Goal: Task Accomplishment & Management: Manage account settings

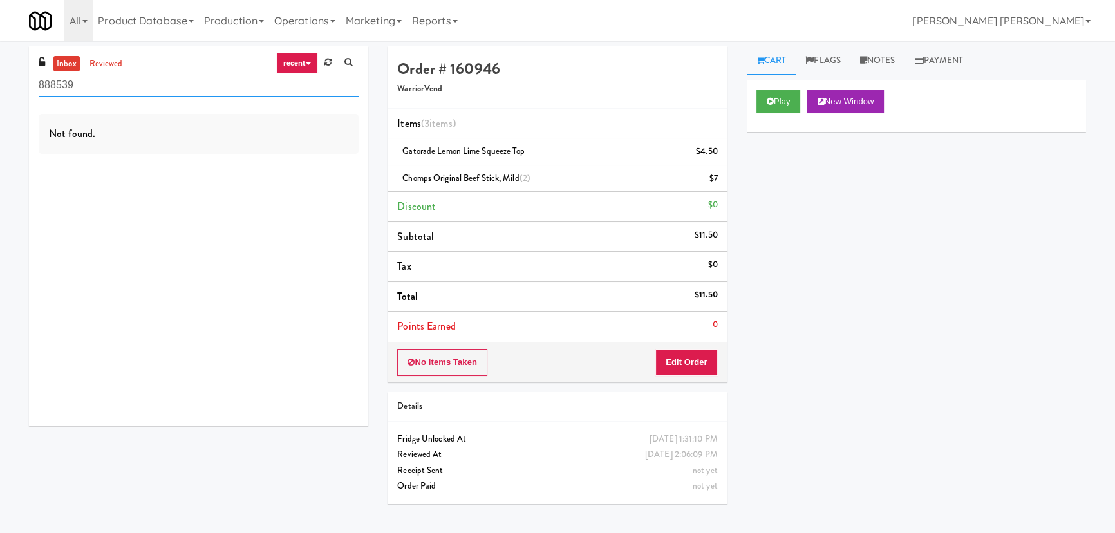
drag, startPoint x: 135, startPoint y: 91, endPoint x: -12, endPoint y: 83, distance: 147.7
click at [0, 83] on html "Okay Okay Select date: previous 2025-Aug next Su Mo Tu We Th Fr Sa 27 28 29 30 …" at bounding box center [557, 266] width 1115 height 533
paste input "50MINTHORN"
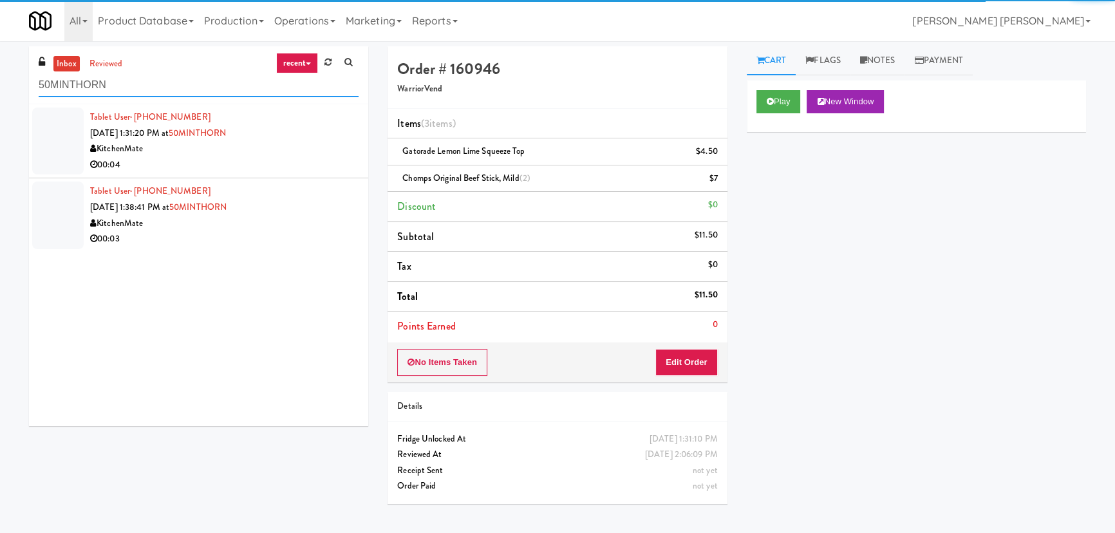
type input "50MINTHORN"
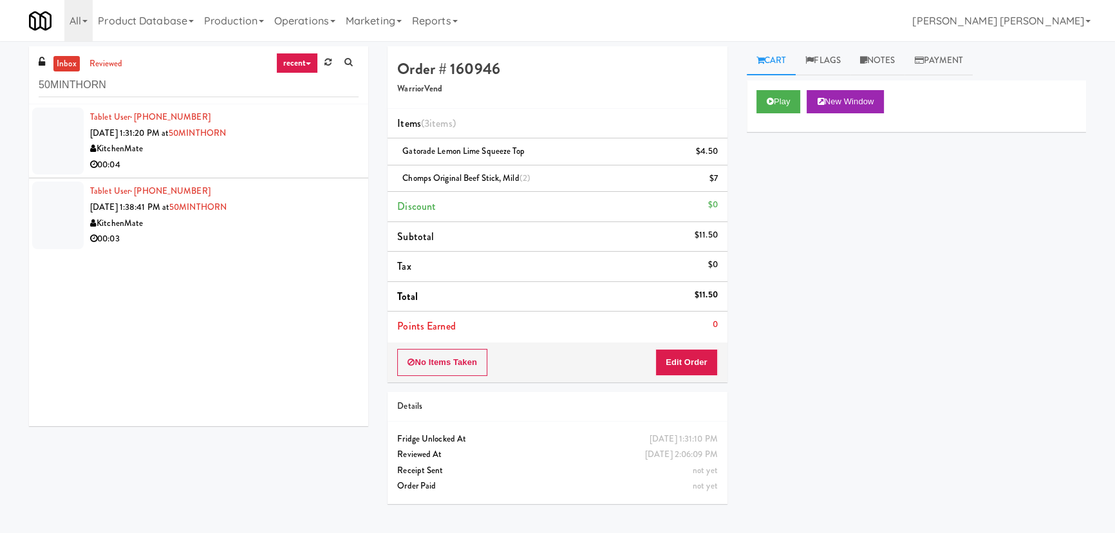
click at [307, 150] on div "KitchenMate" at bounding box center [224, 149] width 269 height 16
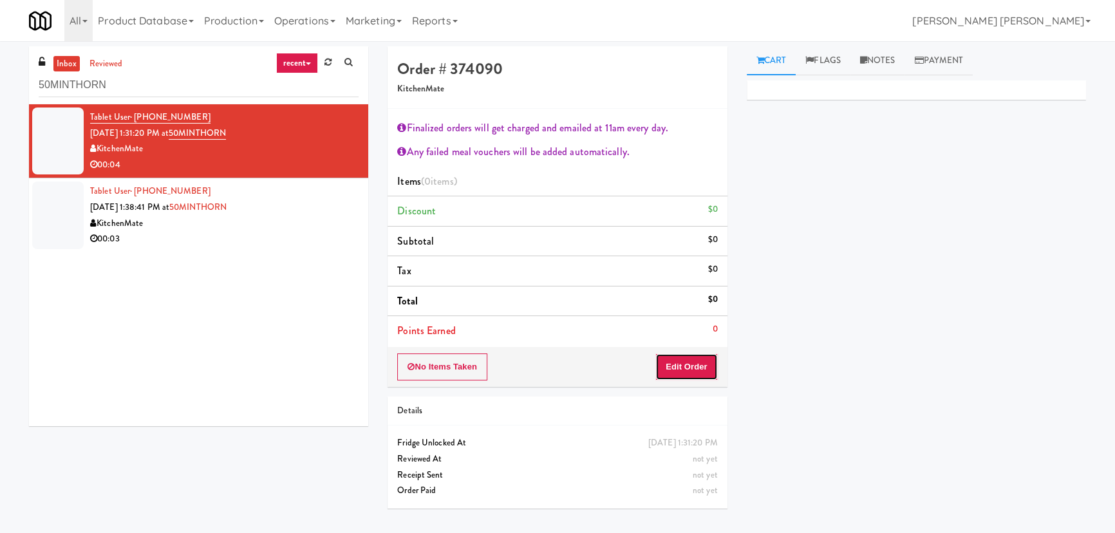
click at [686, 377] on button "Edit Order" at bounding box center [686, 366] width 62 height 27
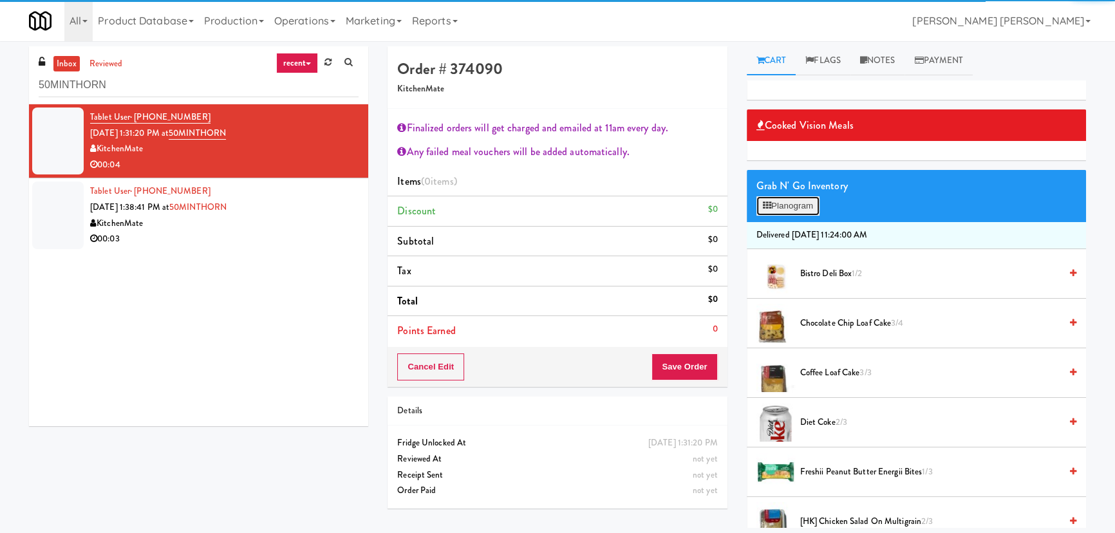
click at [789, 198] on button "Planogram" at bounding box center [788, 205] width 63 height 19
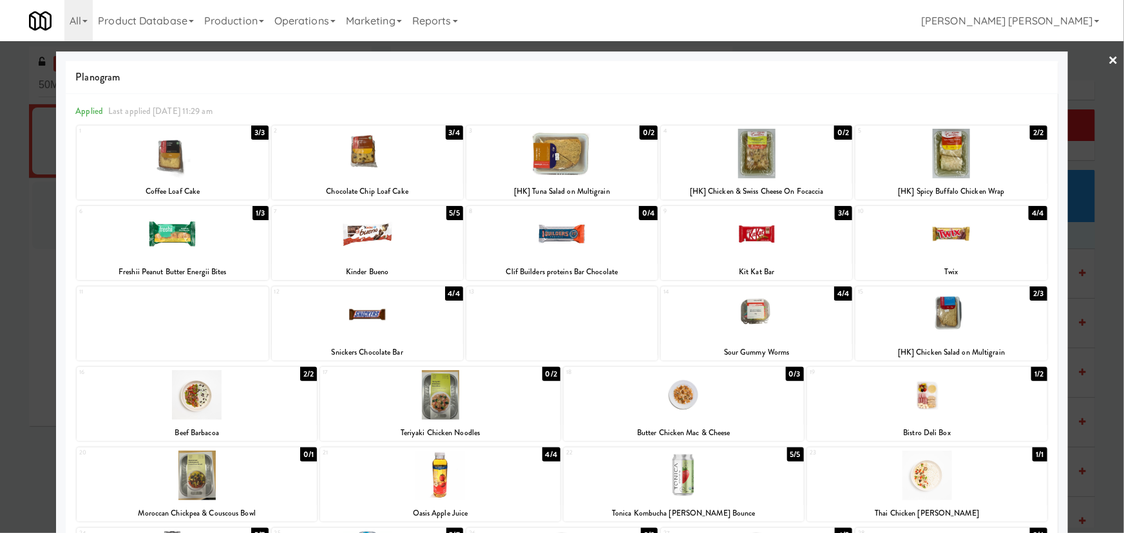
click at [948, 165] on div at bounding box center [950, 154] width 191 height 50
click at [1108, 61] on link "×" at bounding box center [1113, 61] width 10 height 40
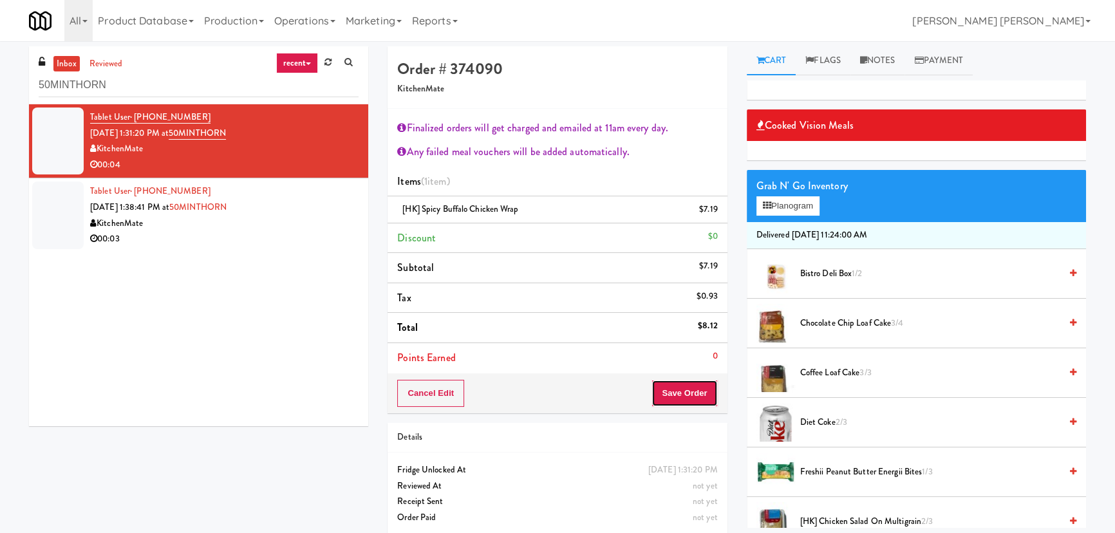
click at [695, 386] on button "Save Order" at bounding box center [685, 393] width 66 height 27
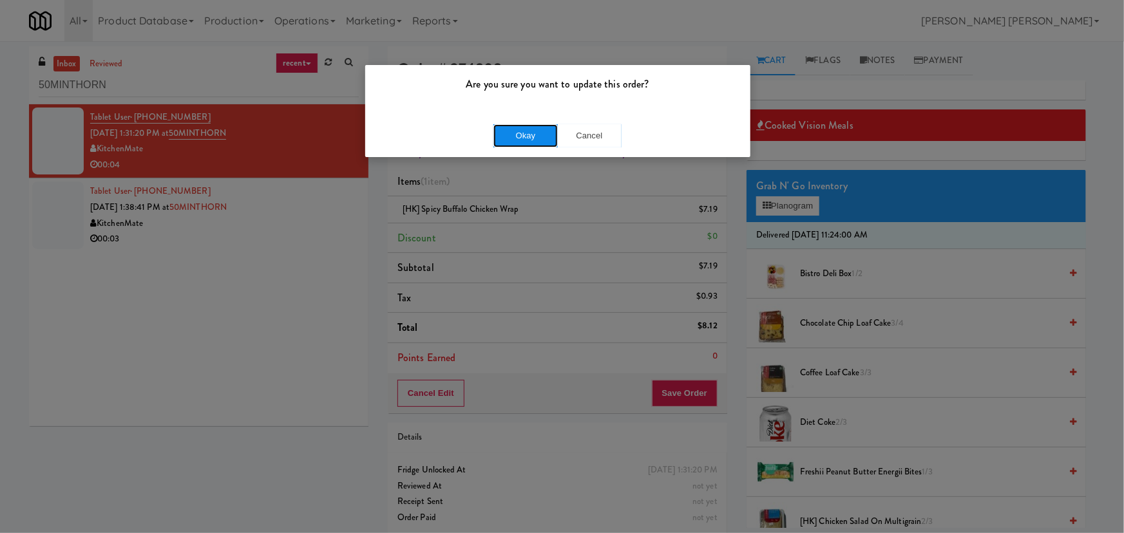
click at [539, 135] on button "Okay" at bounding box center [525, 135] width 64 height 23
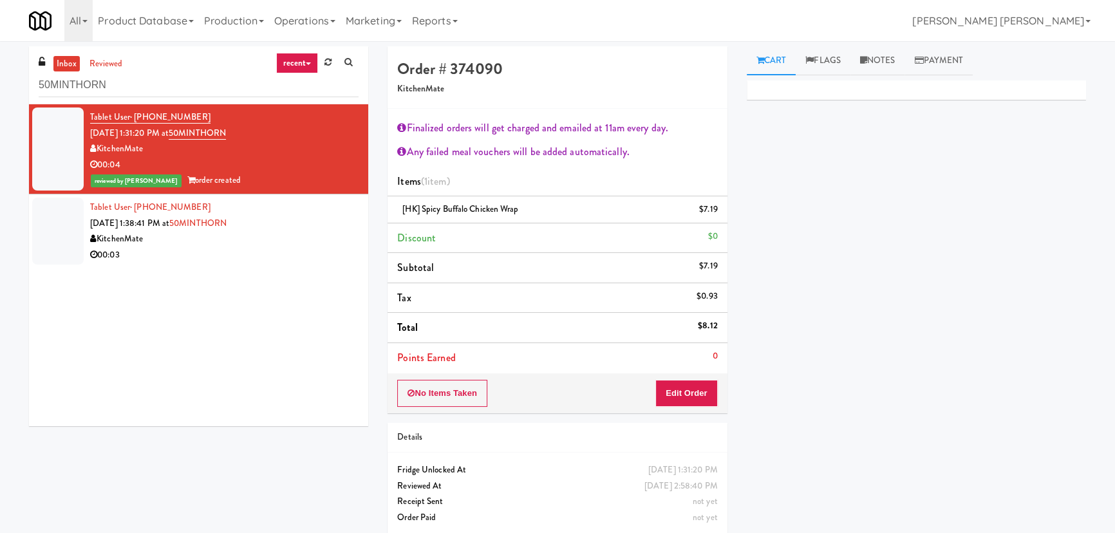
click at [252, 253] on div "00:03" at bounding box center [224, 255] width 269 height 16
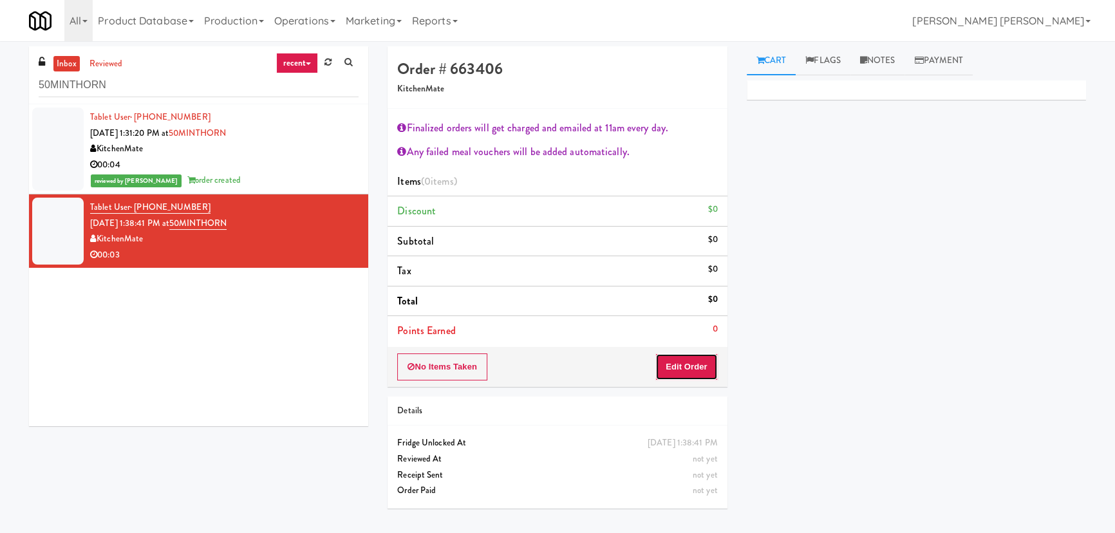
click at [692, 365] on button "Edit Order" at bounding box center [686, 366] width 62 height 27
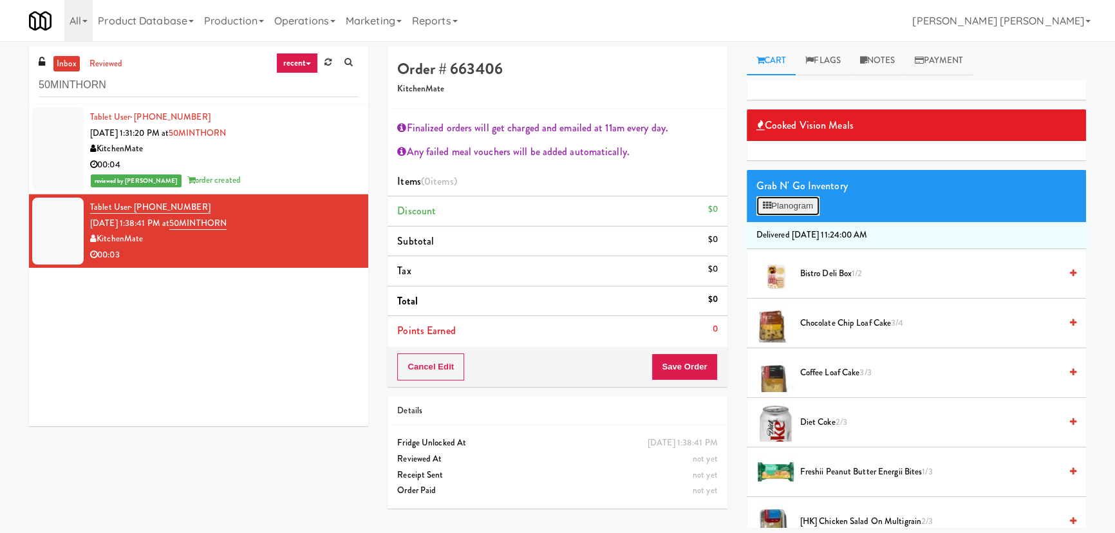
click at [785, 202] on button "Planogram" at bounding box center [788, 205] width 63 height 19
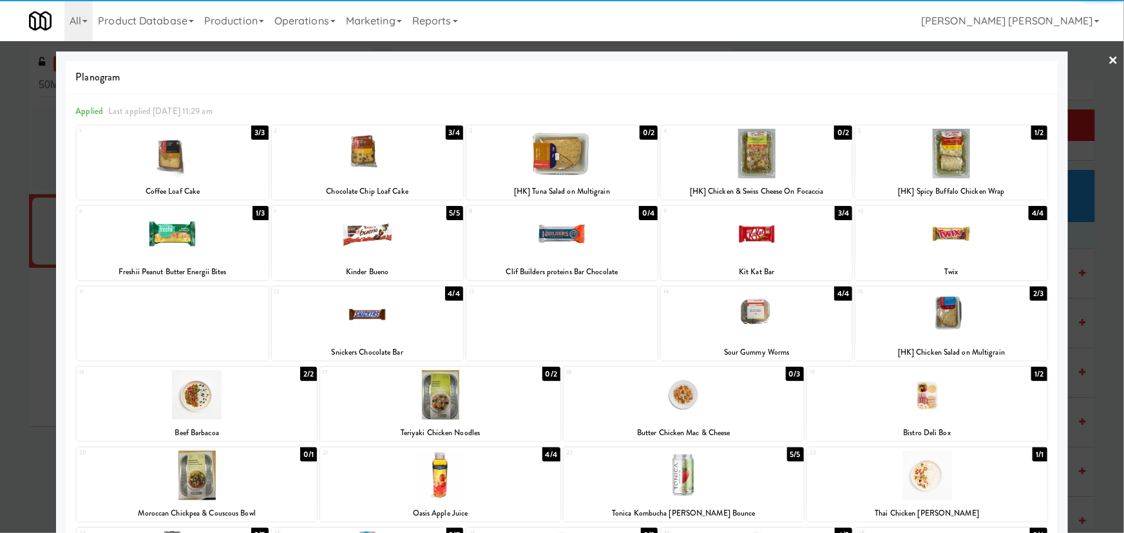
click at [543, 232] on div at bounding box center [561, 234] width 191 height 50
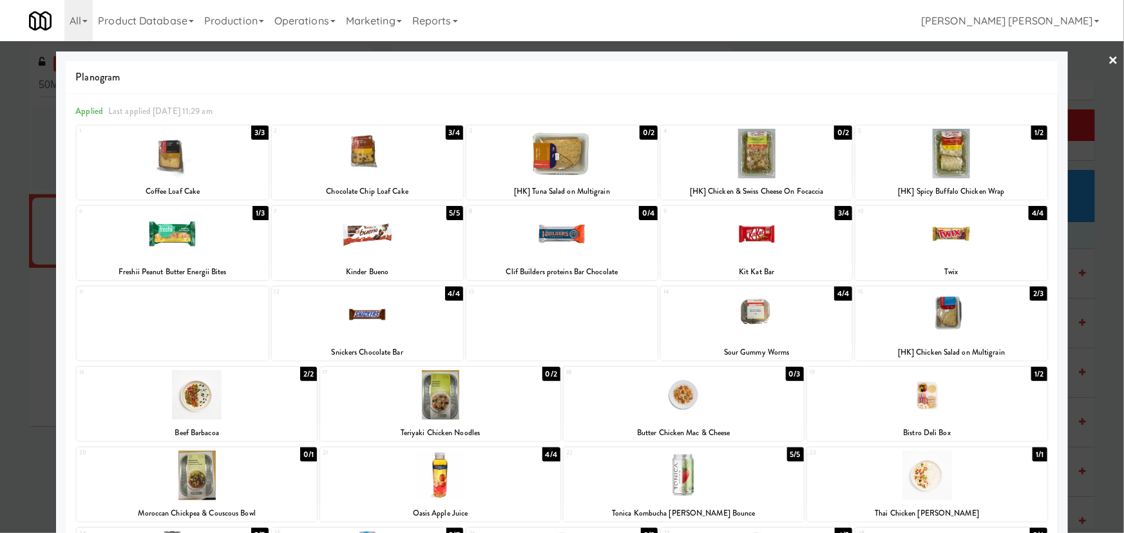
click at [1109, 61] on link "×" at bounding box center [1113, 61] width 10 height 40
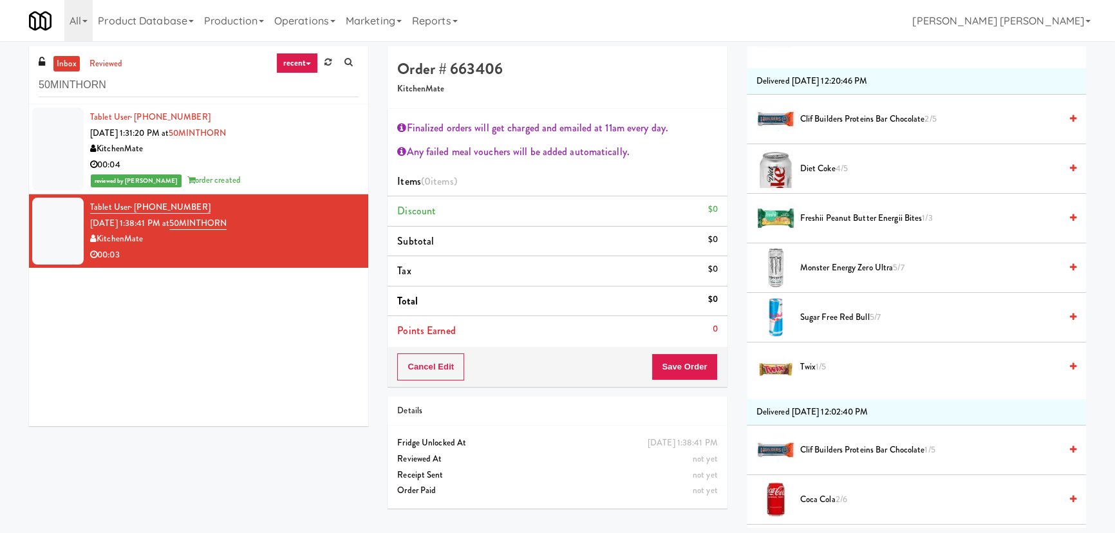
scroll to position [819, 0]
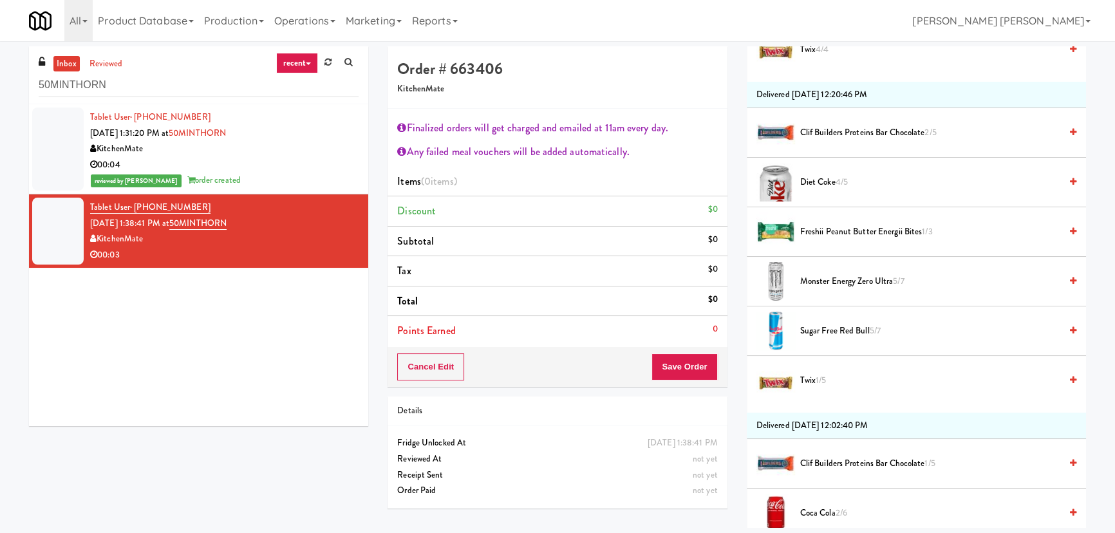
click at [823, 127] on span "Clif Builders proteins Bar Chocolate 2/5" at bounding box center [930, 133] width 260 height 16
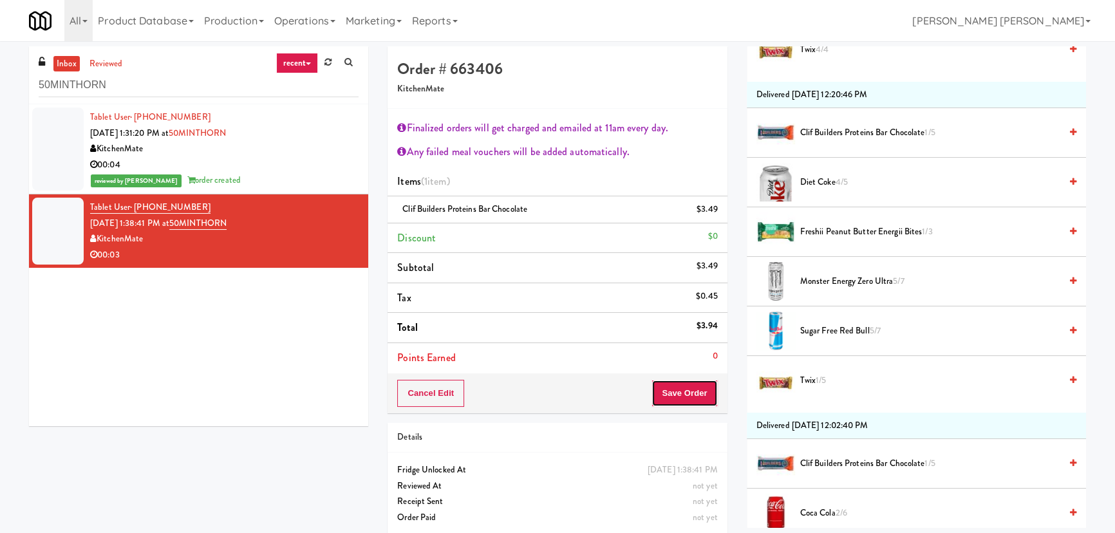
click at [681, 397] on button "Save Order" at bounding box center [685, 393] width 66 height 27
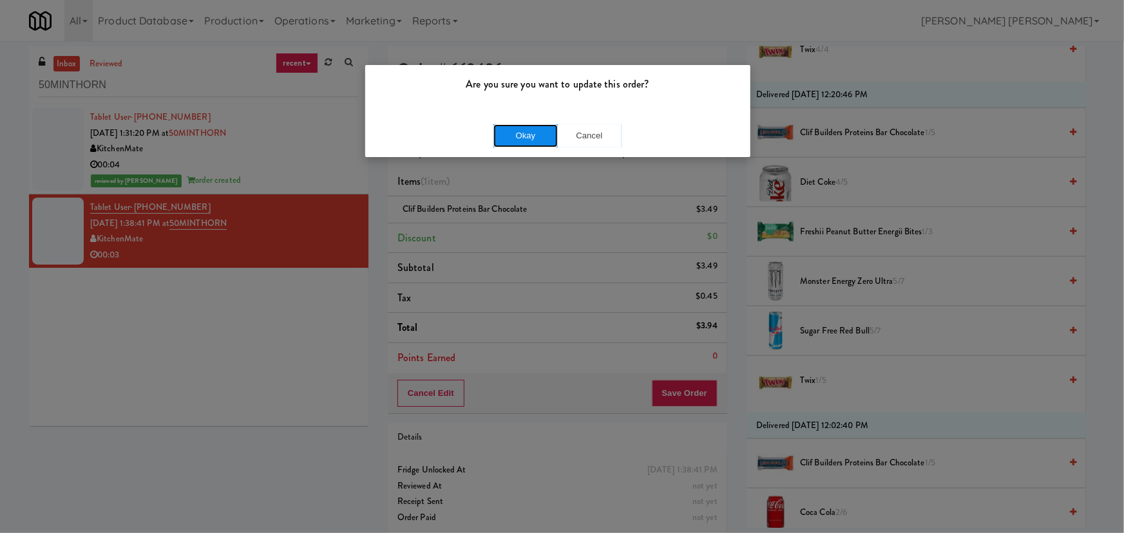
click at [515, 131] on button "Okay" at bounding box center [525, 135] width 64 height 23
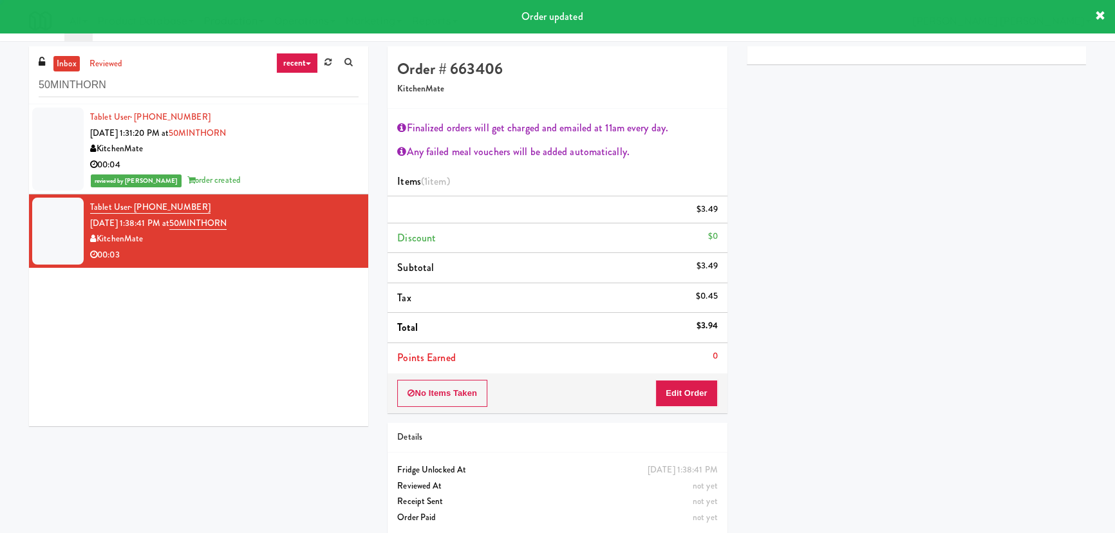
scroll to position [35, 0]
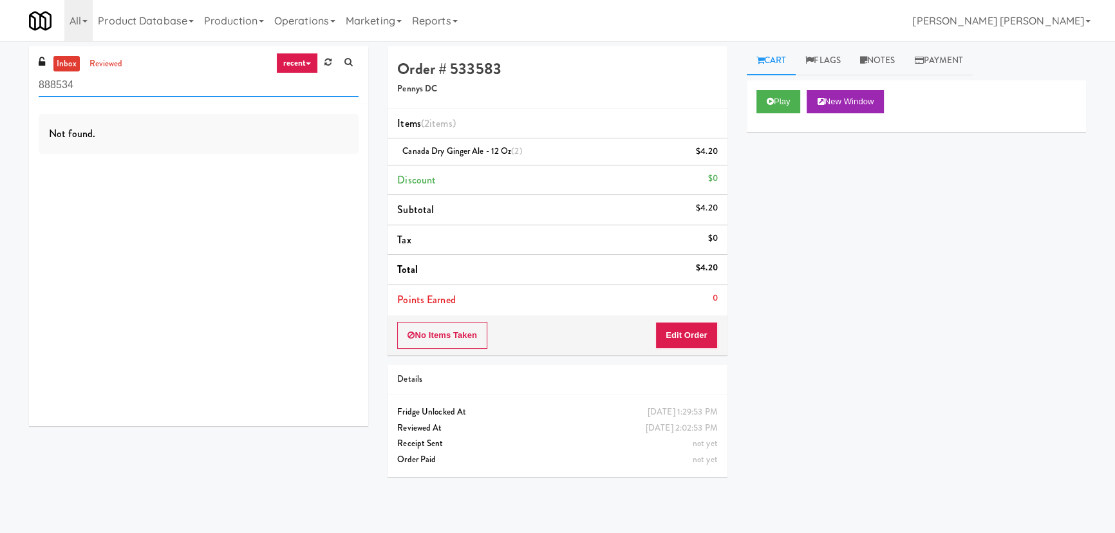
drag, startPoint x: 125, startPoint y: 86, endPoint x: 7, endPoint y: 84, distance: 117.8
click at [7, 84] on div "inbox reviewed recent all unclear take inventory issue suspicious failed recent…" at bounding box center [557, 287] width 1115 height 482
paste input "Kaseya 2nd Breakroom"
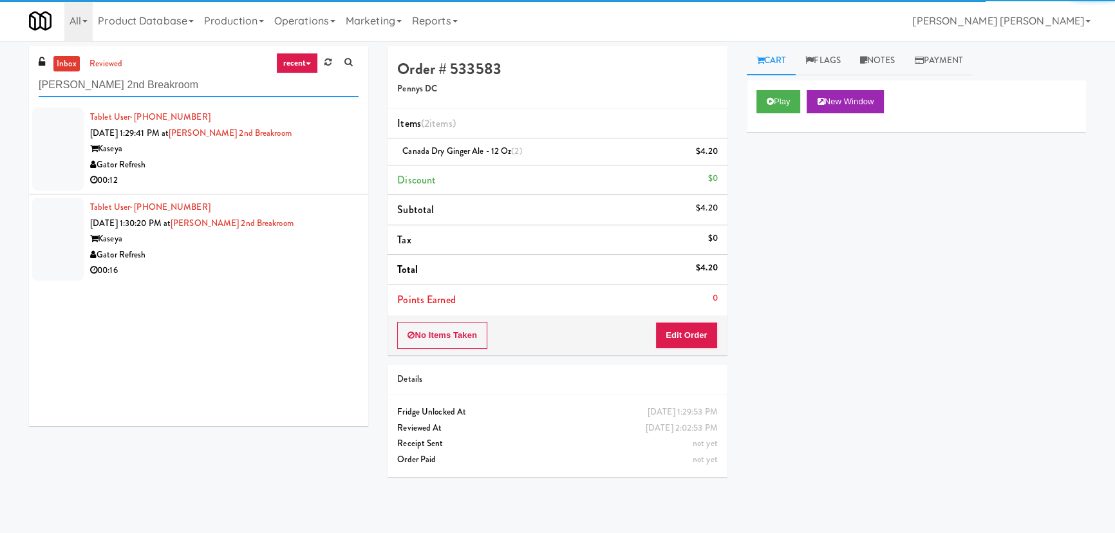
type input "Kaseya 2nd Breakroom"
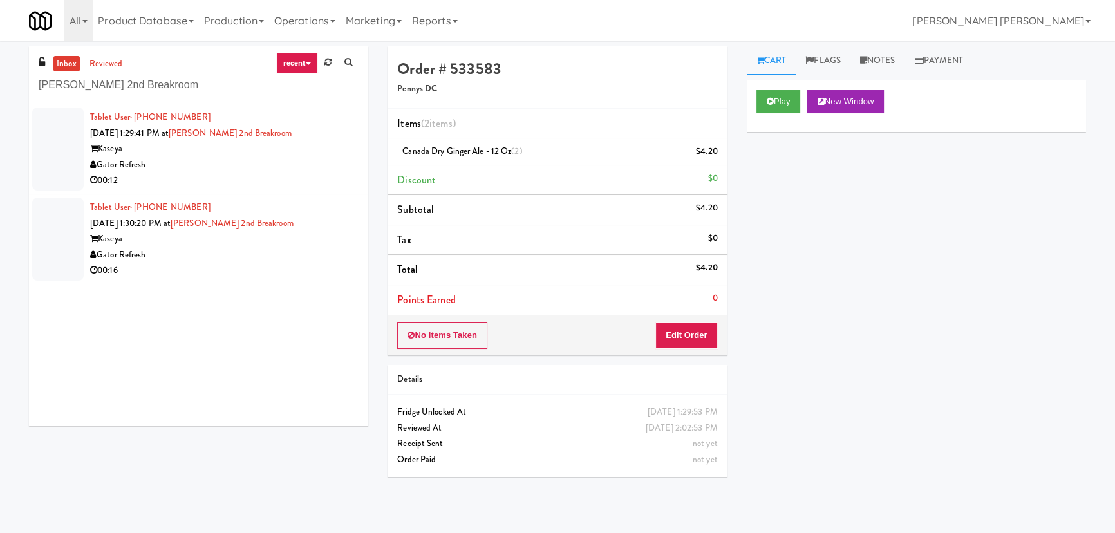
click at [278, 187] on div "00:12" at bounding box center [224, 181] width 269 height 16
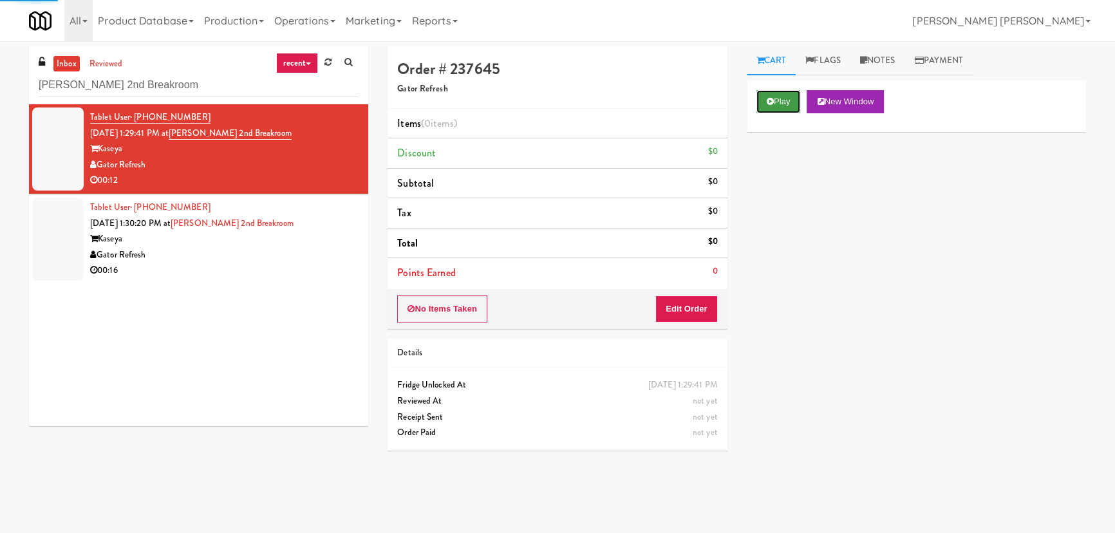
click at [772, 97] on icon at bounding box center [770, 101] width 7 height 8
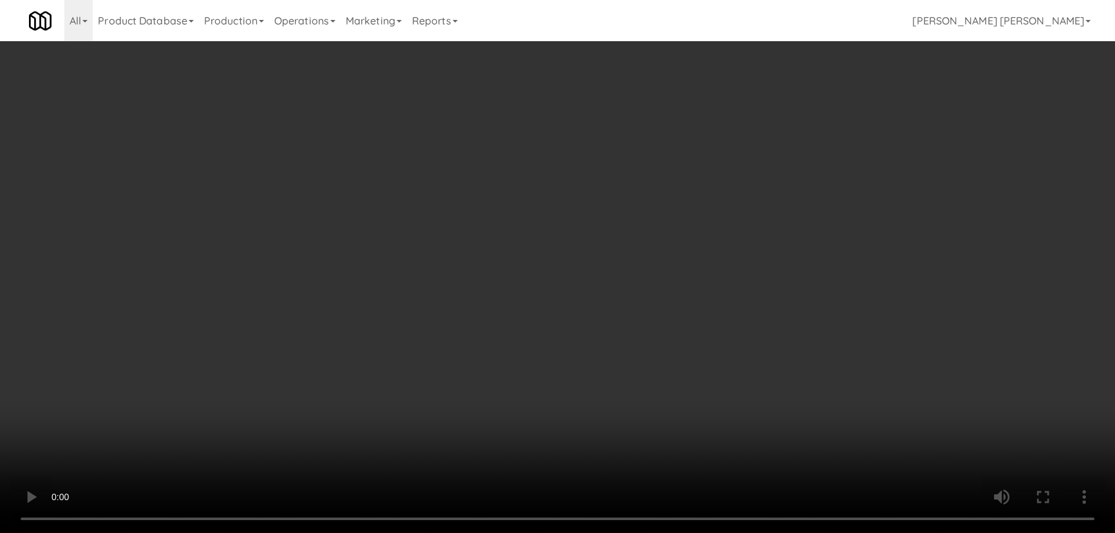
scroll to position [26, 0]
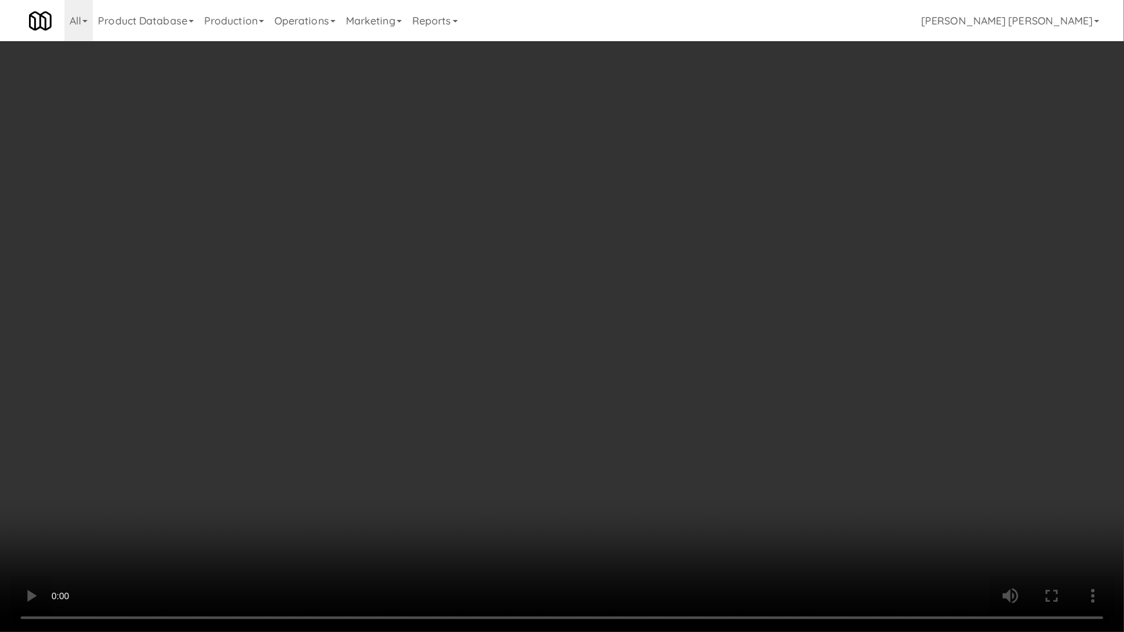
click at [618, 564] on video at bounding box center [562, 316] width 1124 height 632
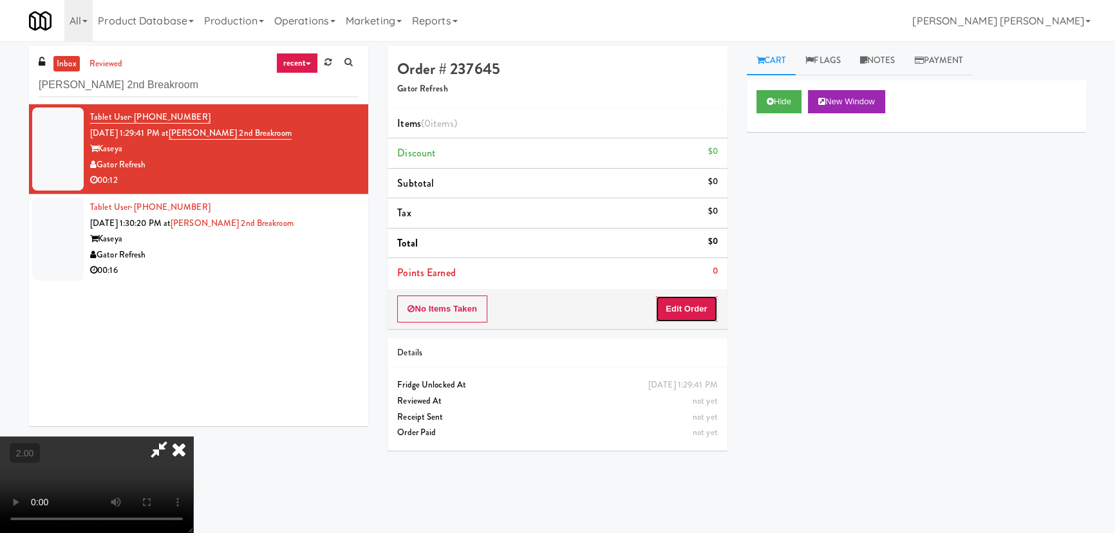
click at [692, 306] on button "Edit Order" at bounding box center [686, 309] width 62 height 27
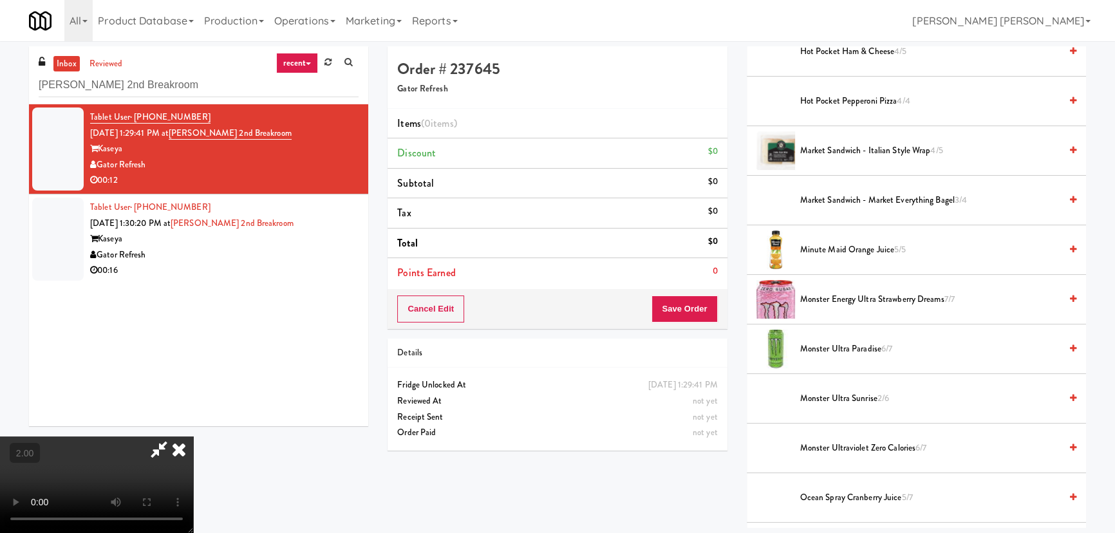
scroll to position [527, 0]
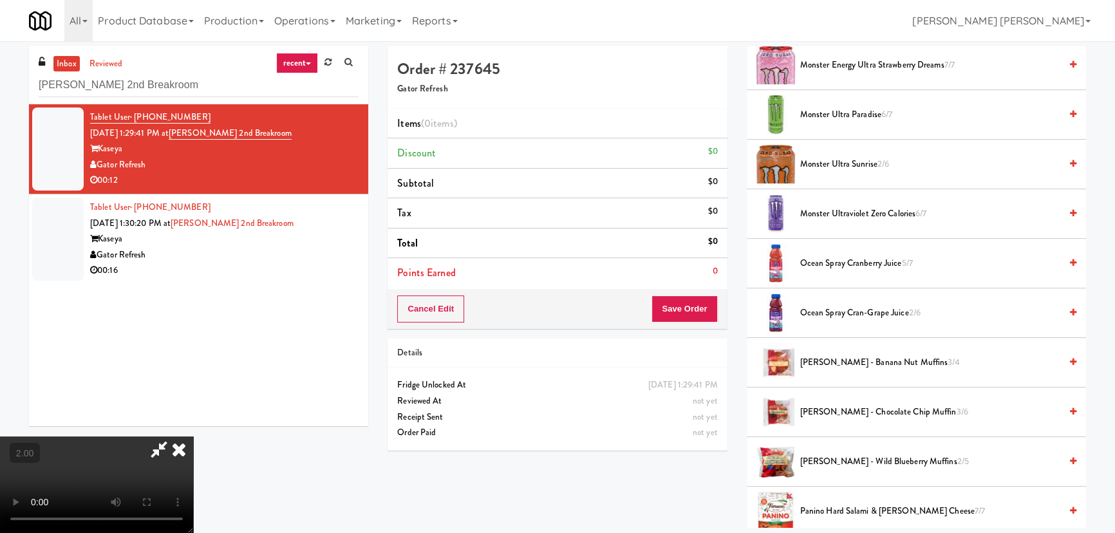
click at [819, 211] on span "Monster Ultraviolet Zero Calories 6/7" at bounding box center [930, 214] width 260 height 16
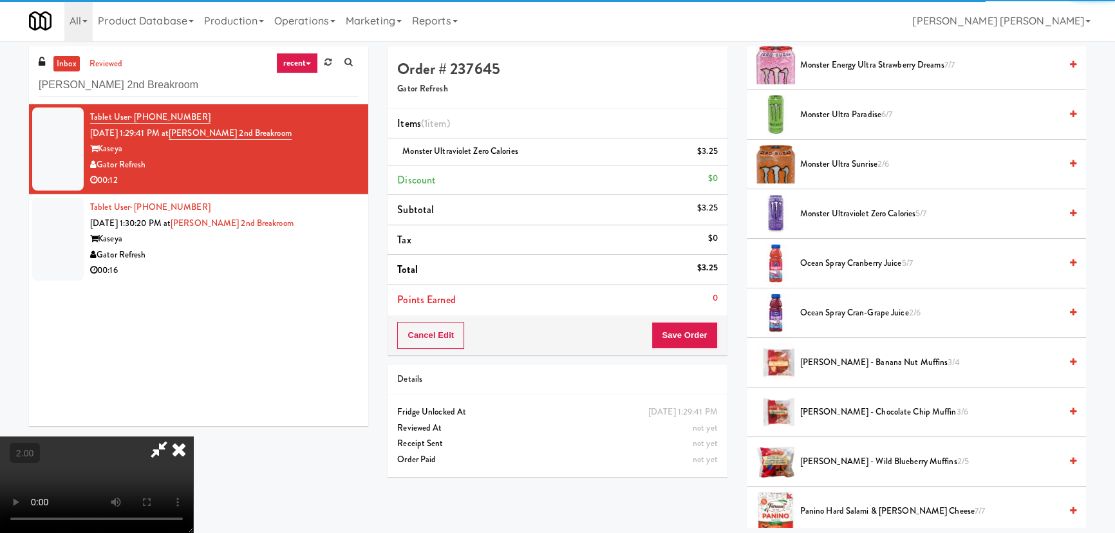
scroll to position [0, 0]
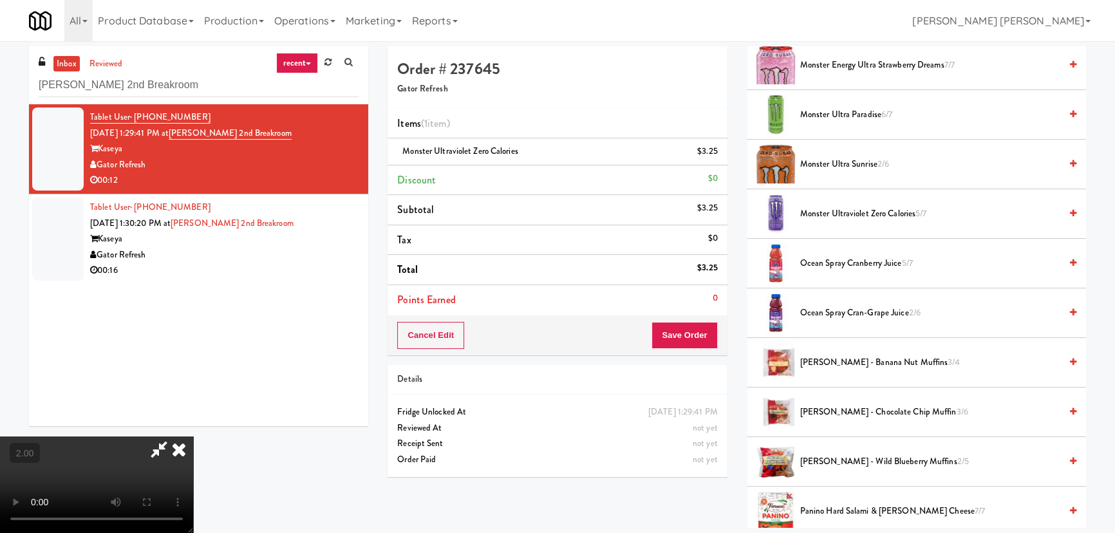
click at [193, 437] on icon at bounding box center [179, 450] width 28 height 26
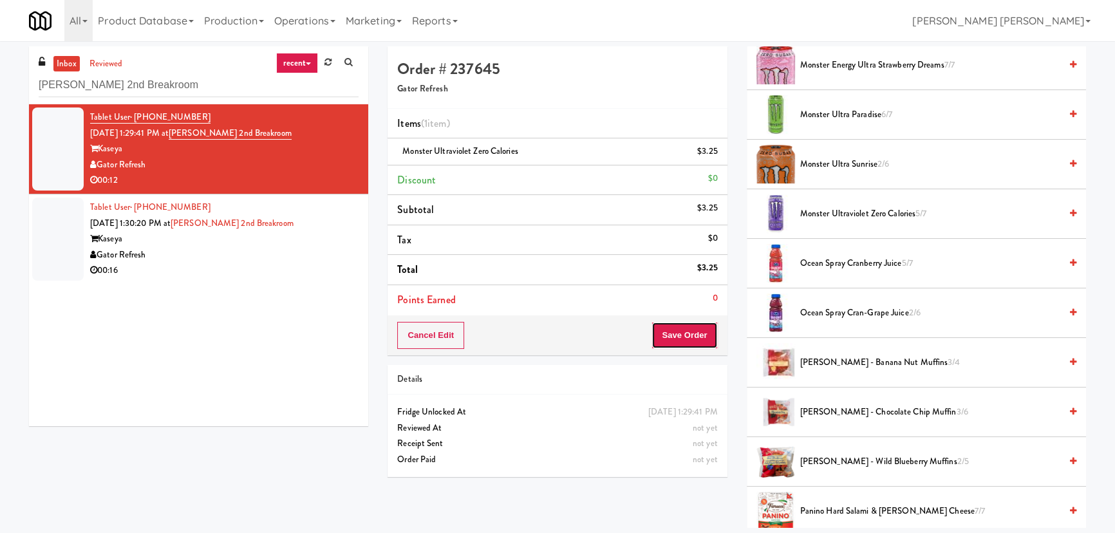
click at [690, 343] on button "Save Order" at bounding box center [685, 335] width 66 height 27
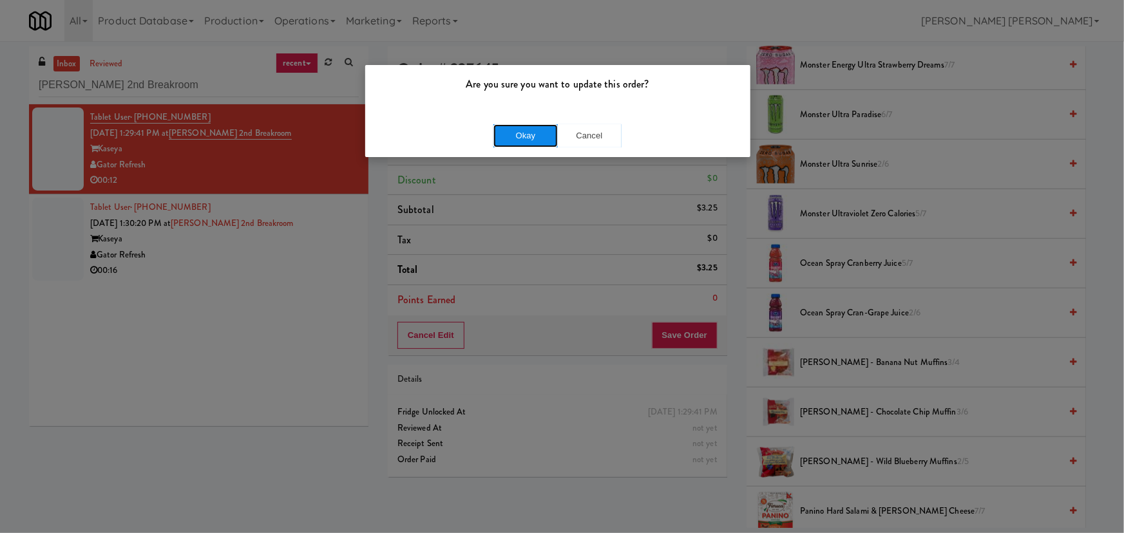
click at [525, 138] on button "Okay" at bounding box center [525, 135] width 64 height 23
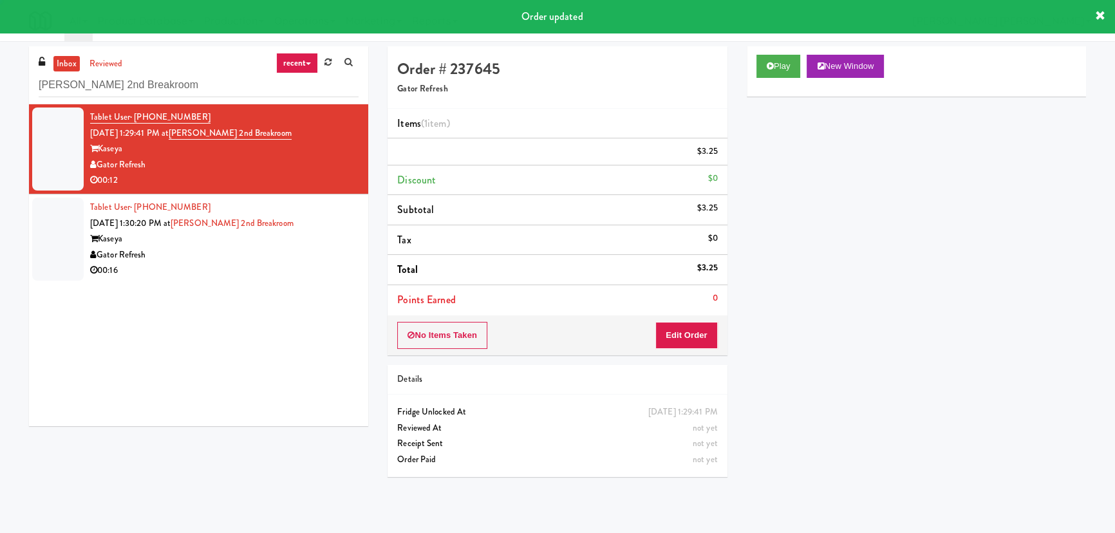
scroll to position [35, 0]
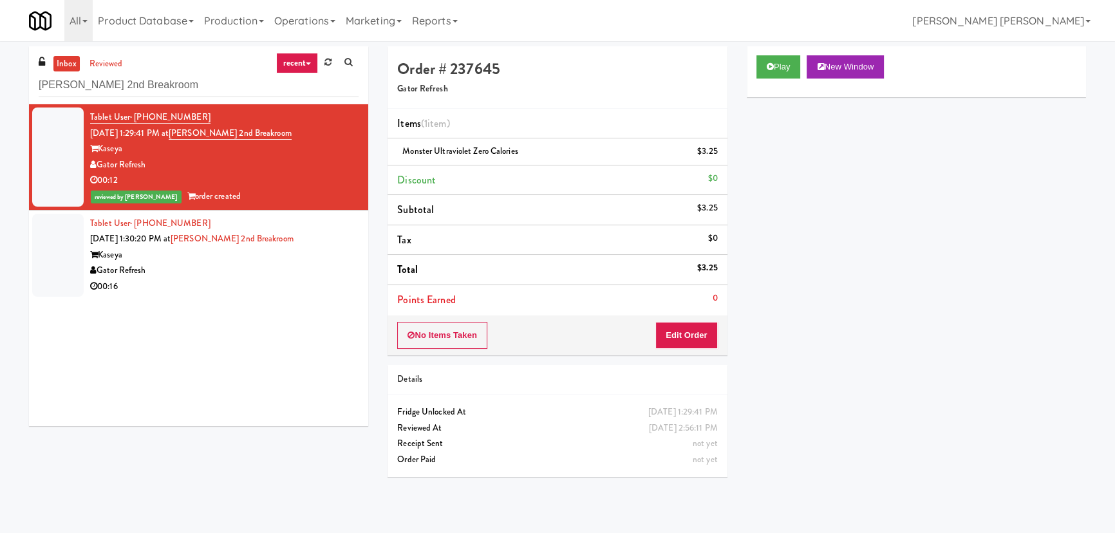
click at [254, 273] on div "Gator Refresh" at bounding box center [224, 271] width 269 height 16
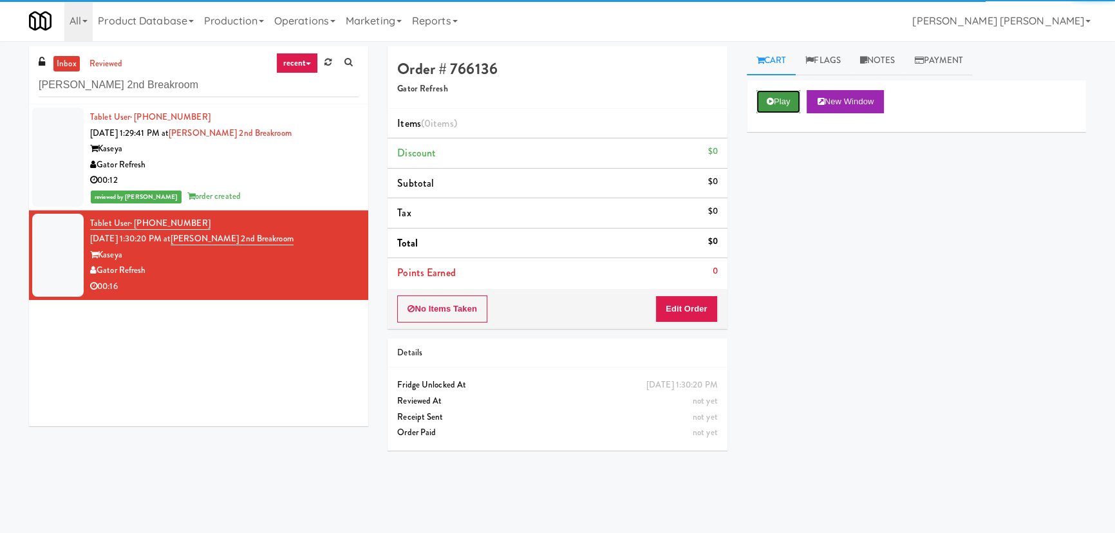
click at [780, 97] on button "Play" at bounding box center [779, 101] width 44 height 23
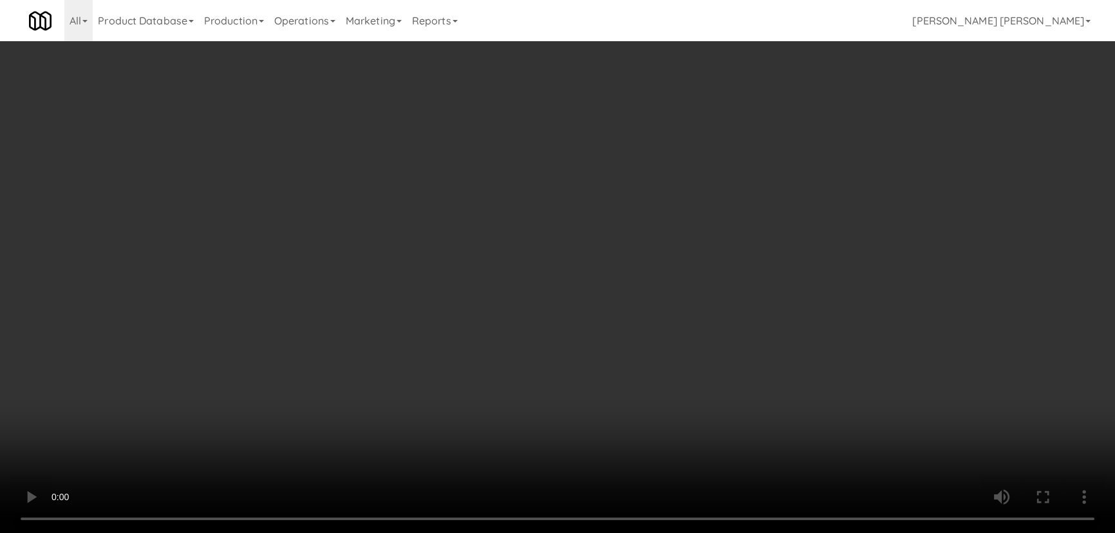
drag, startPoint x: 648, startPoint y: 568, endPoint x: 710, endPoint y: 567, distance: 61.8
click at [673, 533] on video at bounding box center [557, 266] width 1115 height 533
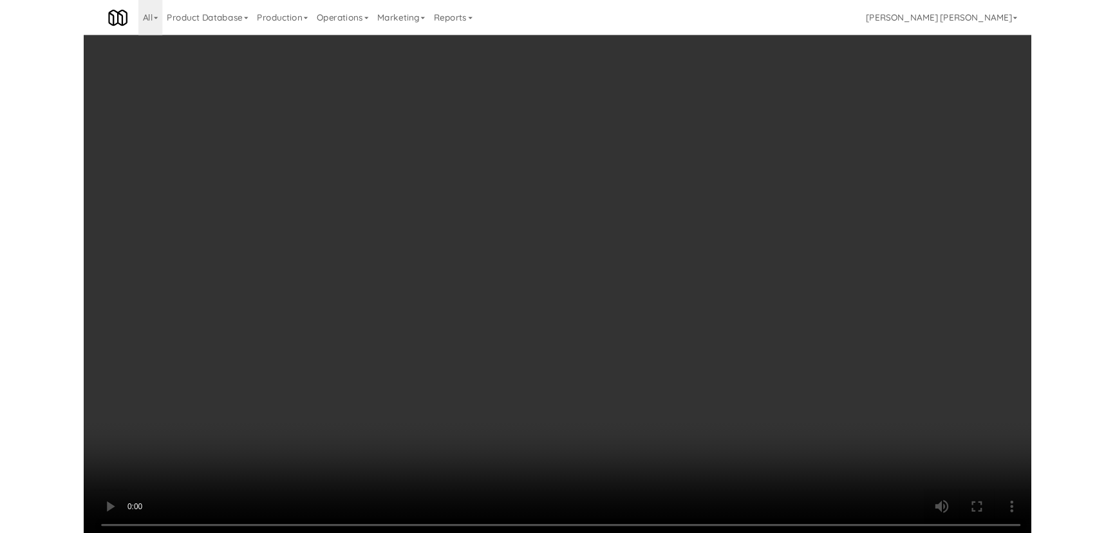
scroll to position [26, 0]
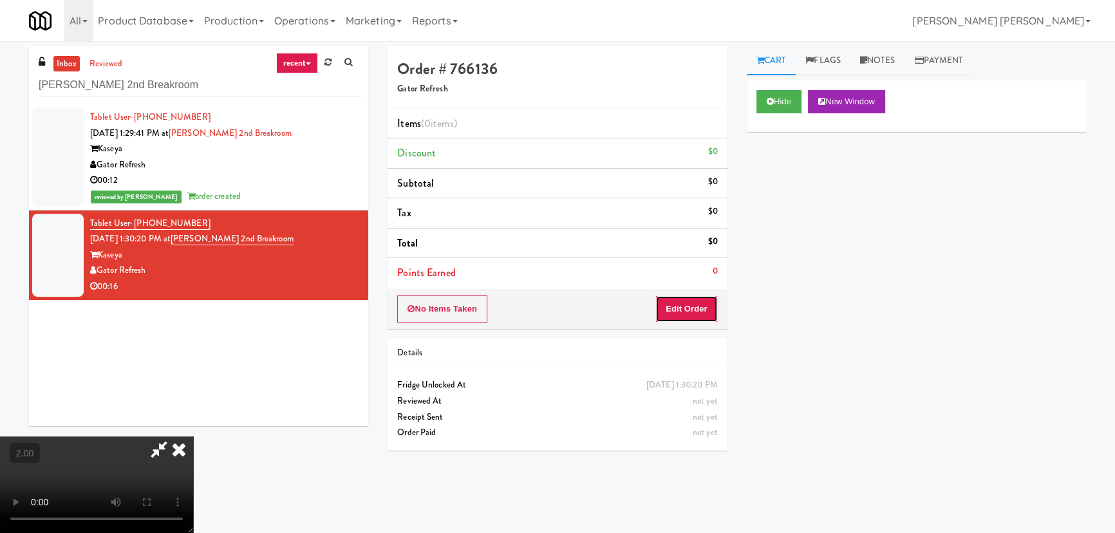
click at [681, 305] on button "Edit Order" at bounding box center [686, 309] width 62 height 27
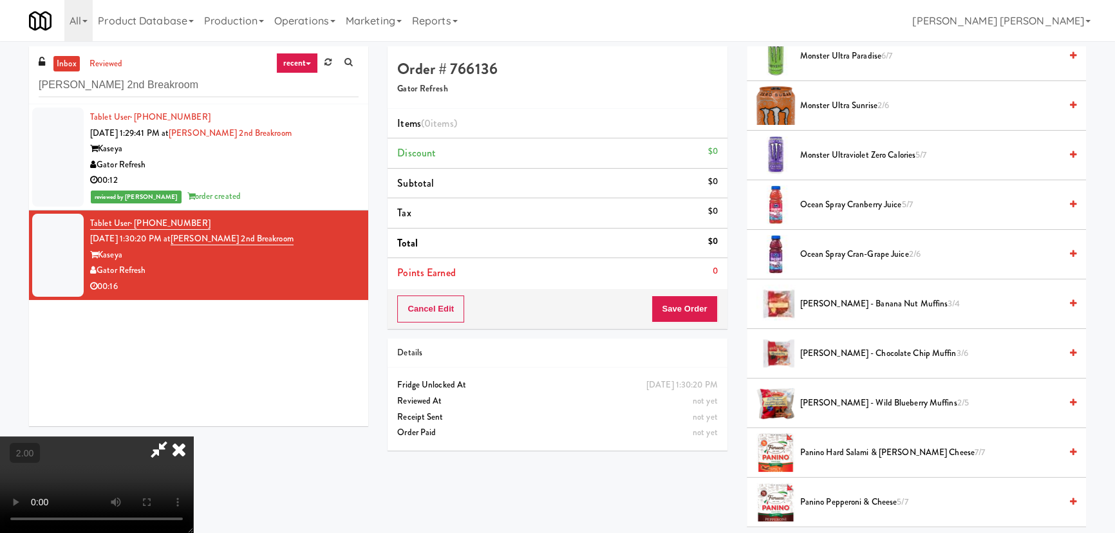
scroll to position [410, 0]
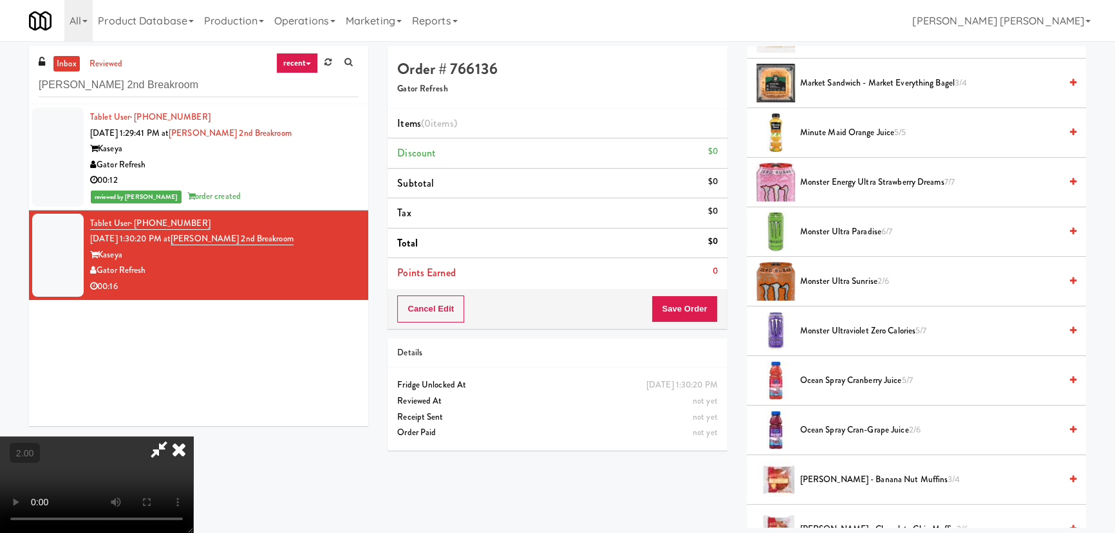
click at [831, 180] on span "Monster Energy Ultra Strawberry Dreams 7/7" at bounding box center [930, 182] width 260 height 16
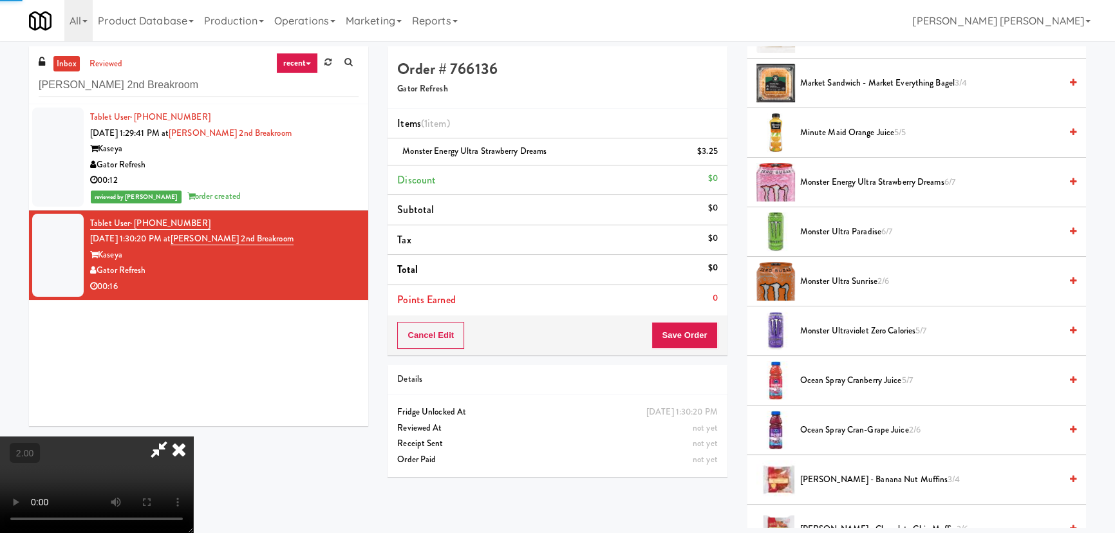
scroll to position [0, 0]
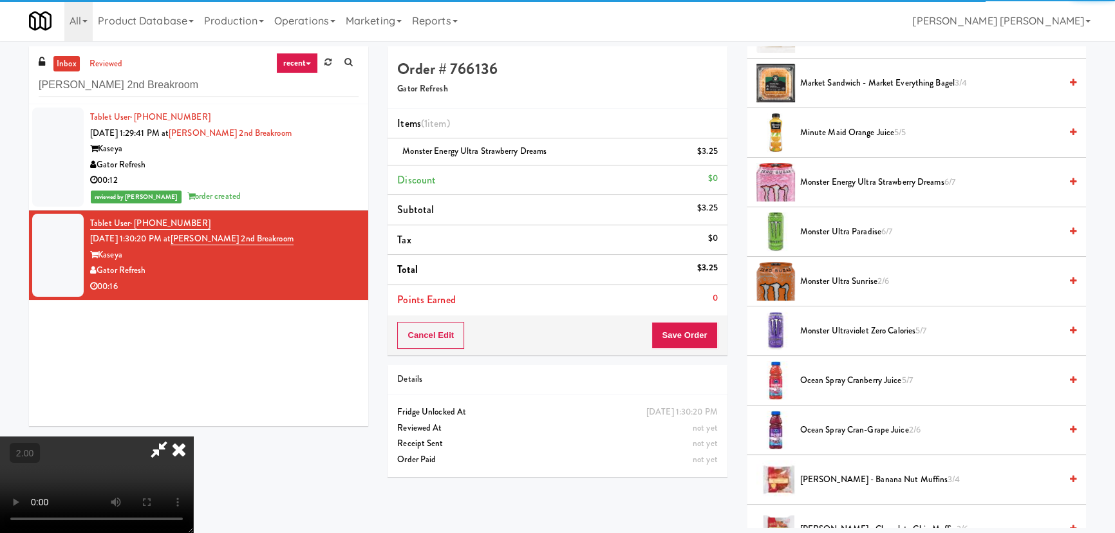
click at [193, 437] on icon at bounding box center [179, 450] width 28 height 26
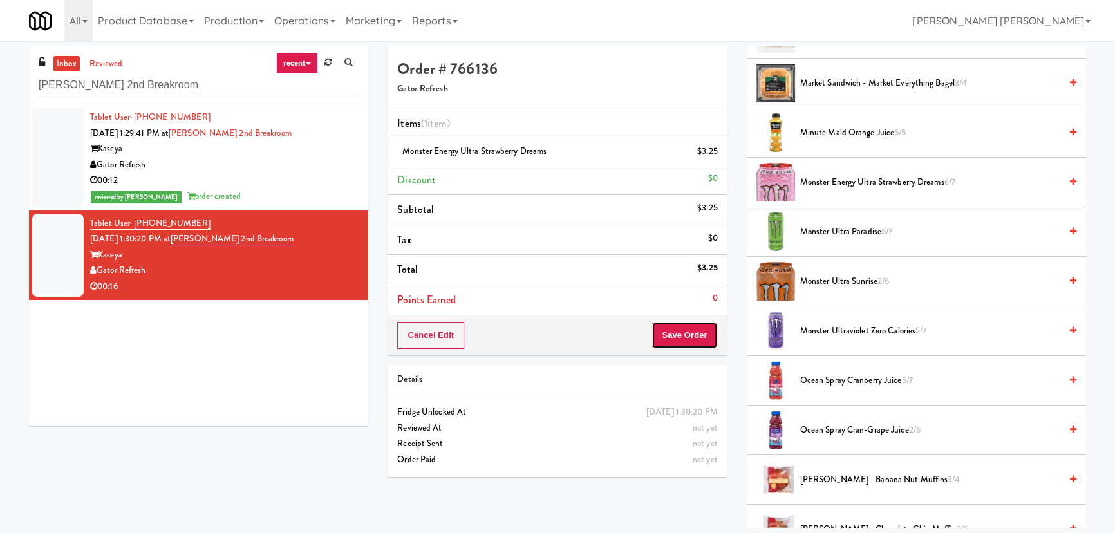
click at [699, 325] on button "Save Order" at bounding box center [685, 335] width 66 height 27
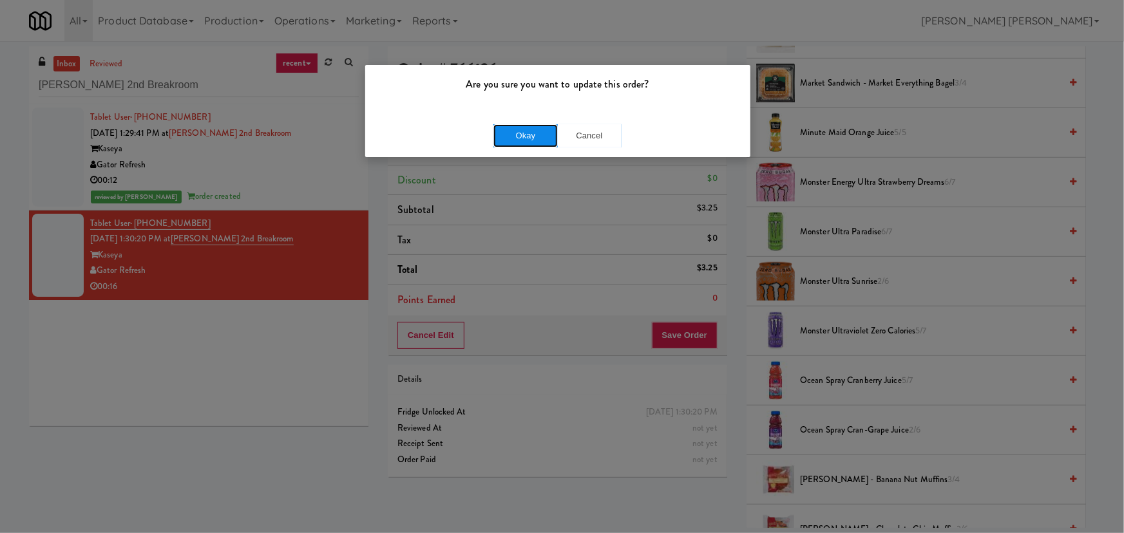
click at [514, 133] on button "Okay" at bounding box center [525, 135] width 64 height 23
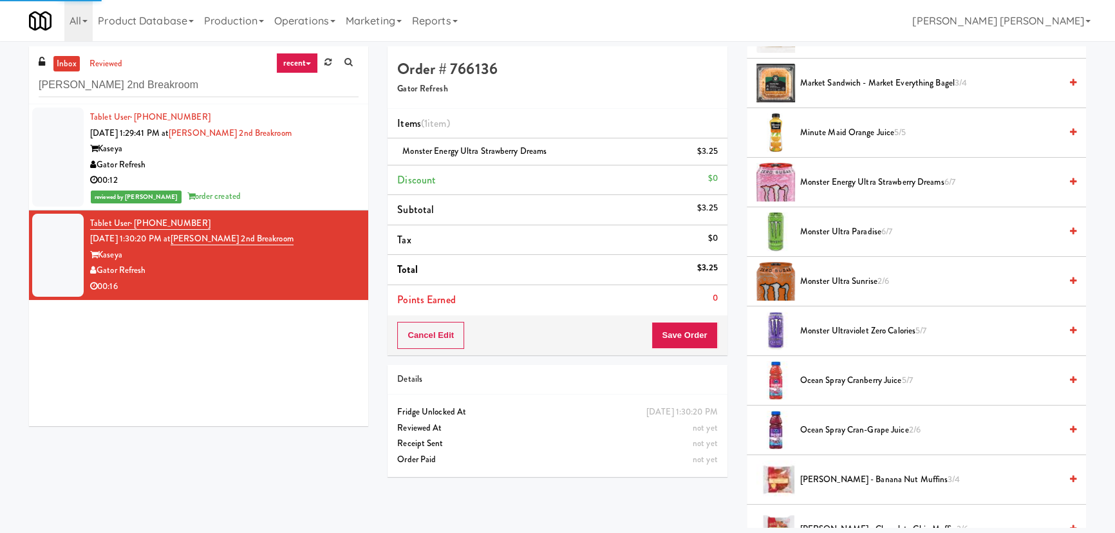
scroll to position [35, 0]
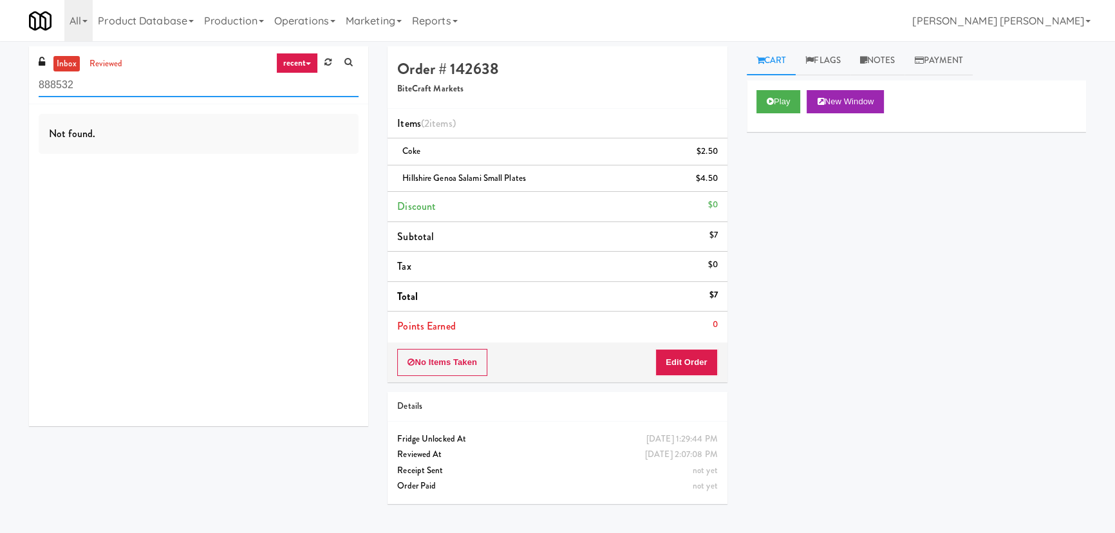
drag, startPoint x: 100, startPoint y: 86, endPoint x: 0, endPoint y: 90, distance: 99.9
click at [0, 90] on div "inbox reviewed recent all unclear take inventory issue suspicious failed recent…" at bounding box center [557, 287] width 1115 height 482
paste input "Poplar Creek - Pantry"
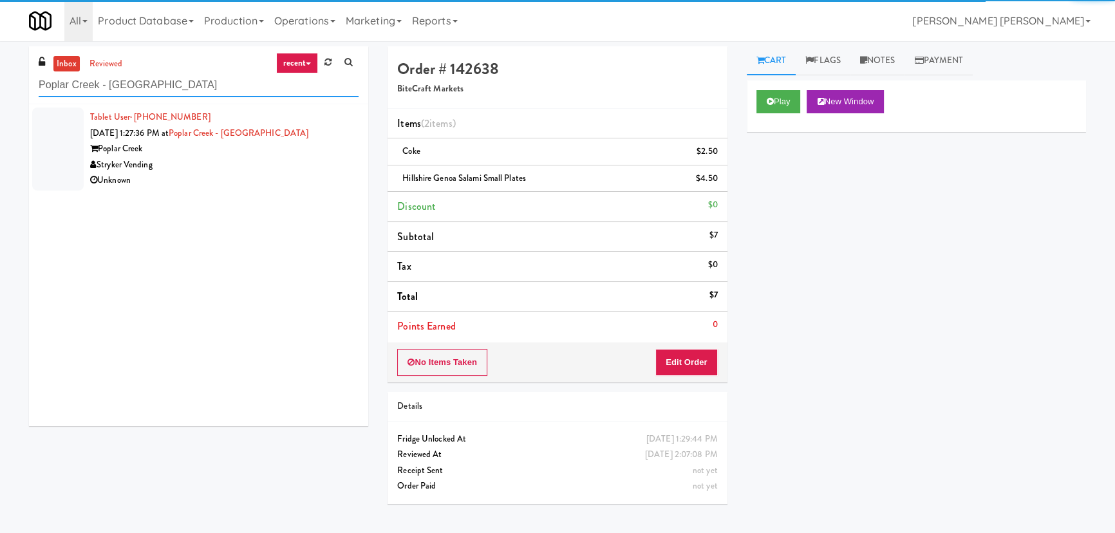
type input "Poplar Creek - Pantry"
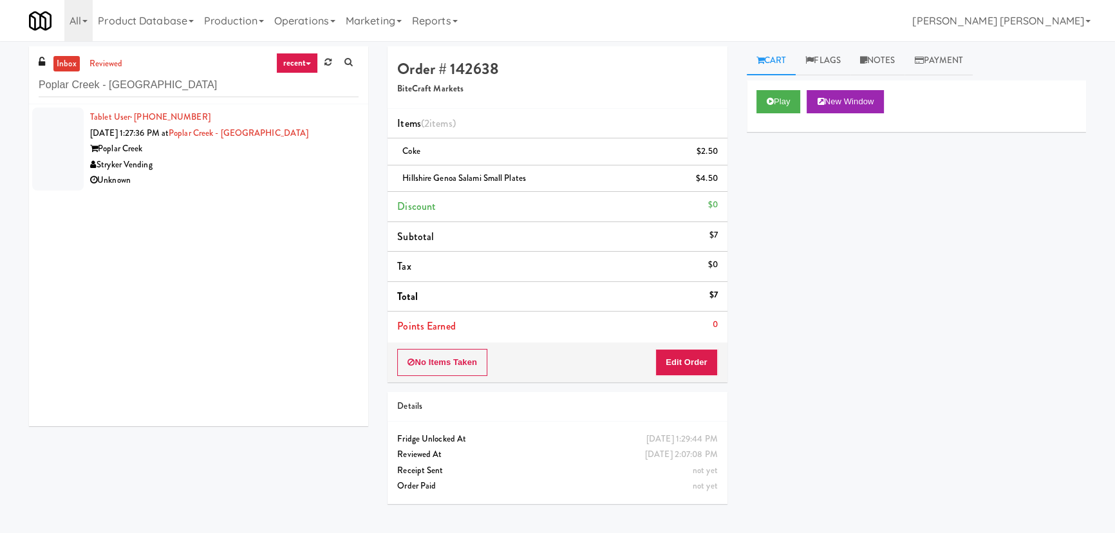
click at [225, 165] on div "Stryker Vending" at bounding box center [224, 165] width 269 height 16
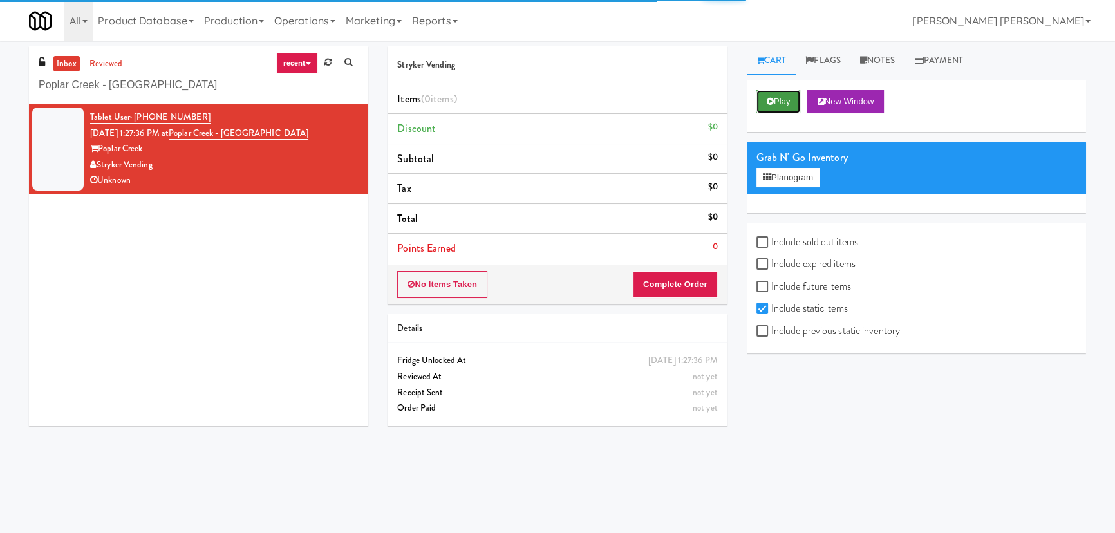
click at [780, 103] on button "Play" at bounding box center [779, 101] width 44 height 23
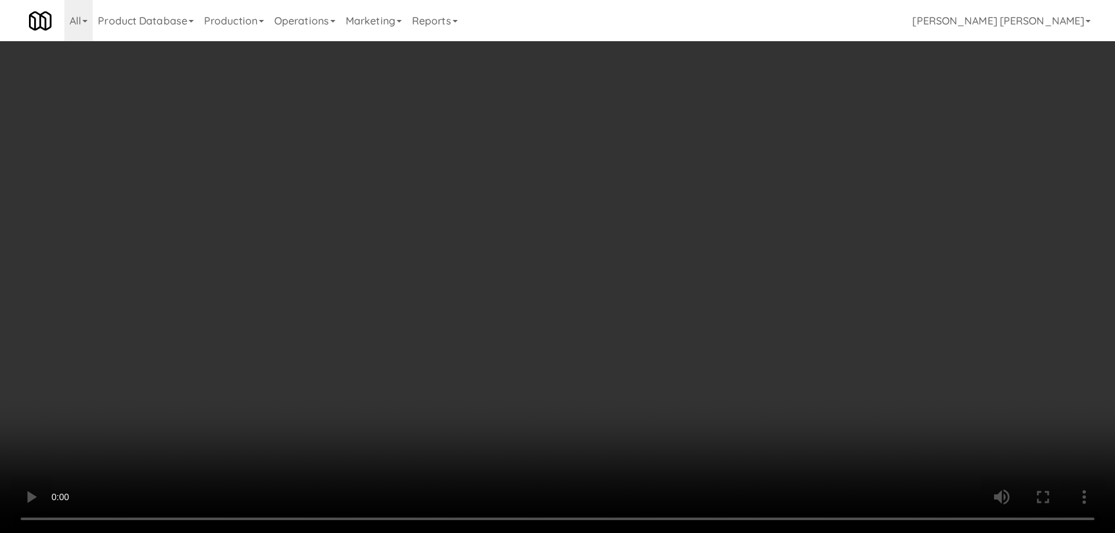
click at [631, 532] on video at bounding box center [557, 266] width 1115 height 533
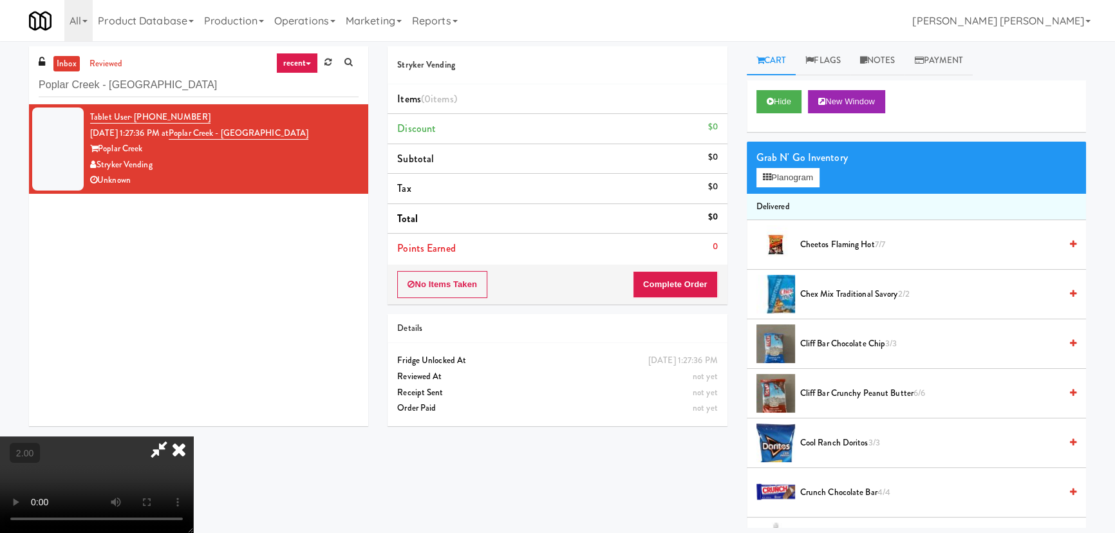
click at [193, 437] on icon at bounding box center [179, 450] width 28 height 26
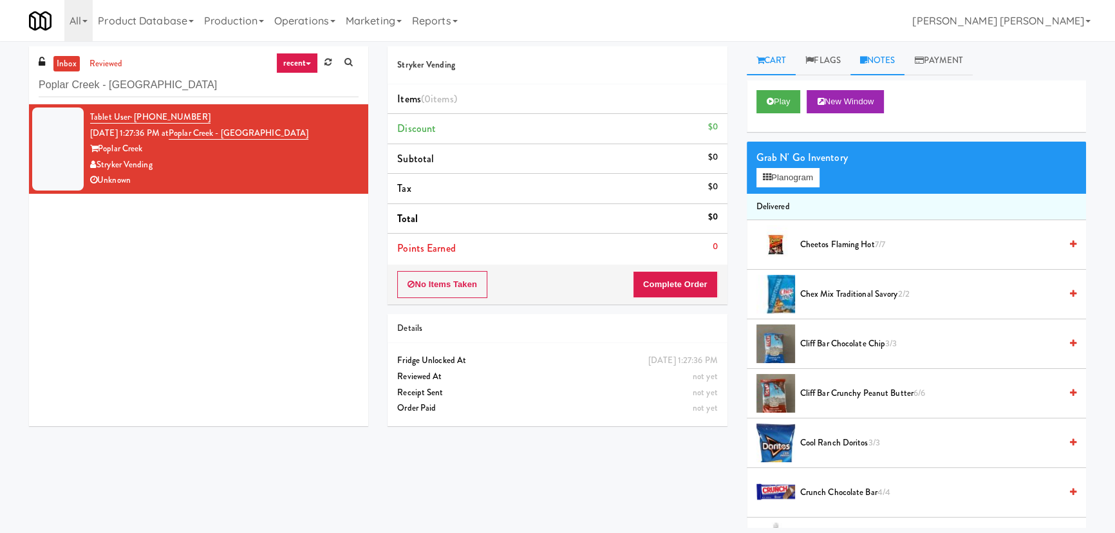
click at [893, 55] on link "Notes" at bounding box center [878, 60] width 55 height 29
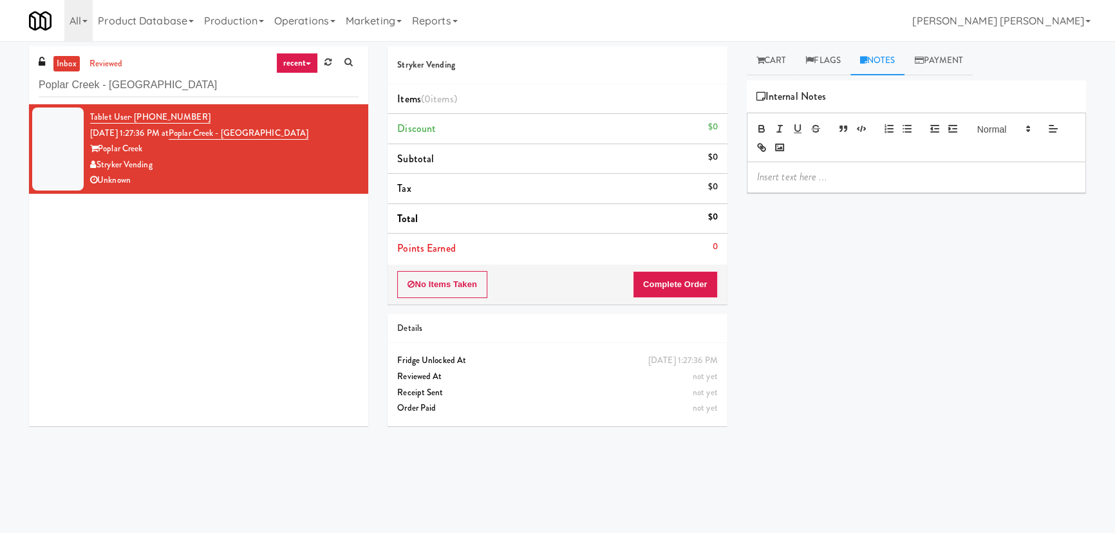
click at [809, 180] on p at bounding box center [916, 177] width 319 height 14
click at [835, 55] on link "Flags" at bounding box center [823, 60] width 55 height 29
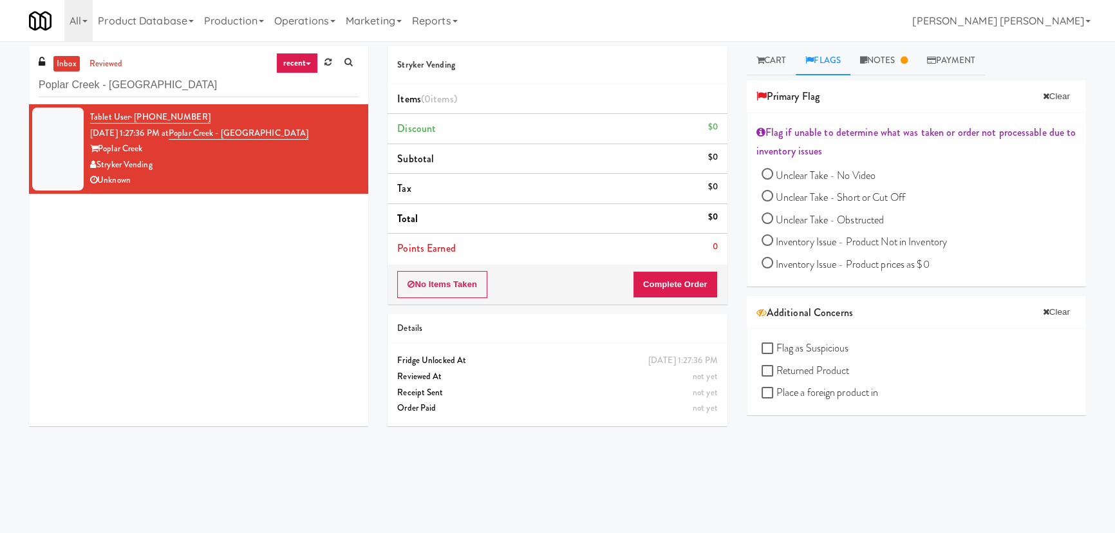
click at [800, 200] on span "Unclear Take - Short or Cut Off" at bounding box center [840, 197] width 129 height 15
click at [773, 200] on input "Unclear Take - Short or Cut Off" at bounding box center [768, 198] width 12 height 12
radio input "true"
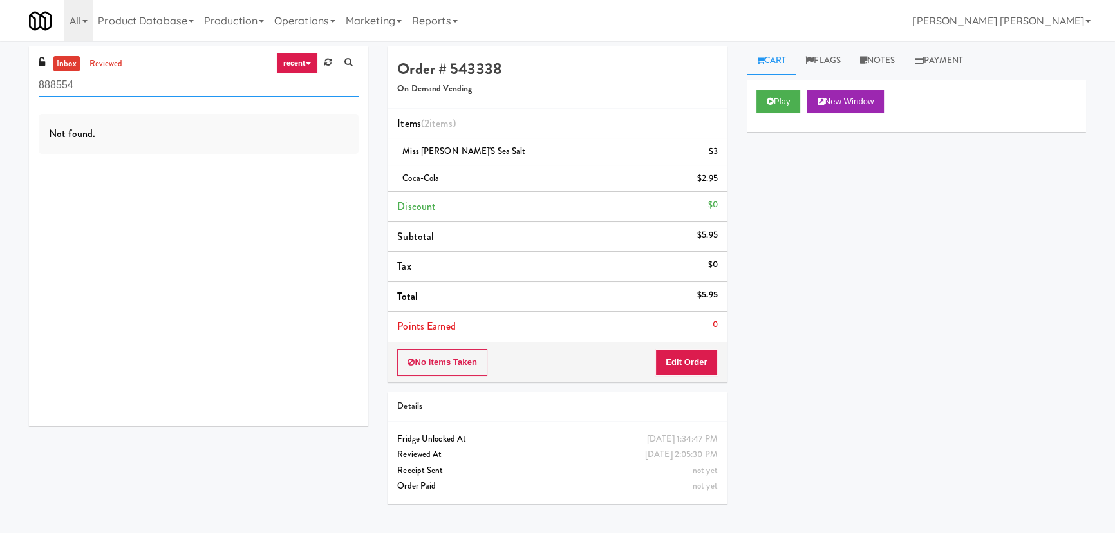
drag, startPoint x: 62, startPoint y: 99, endPoint x: -82, endPoint y: 97, distance: 144.2
click at [0, 97] on html "Okay Okay Select date: previous 2025-Aug next Su Mo Tu We Th Fr Sa 27 28 29 30 …" at bounding box center [557, 266] width 1115 height 533
paste input "The Jack - Pantry - Right"
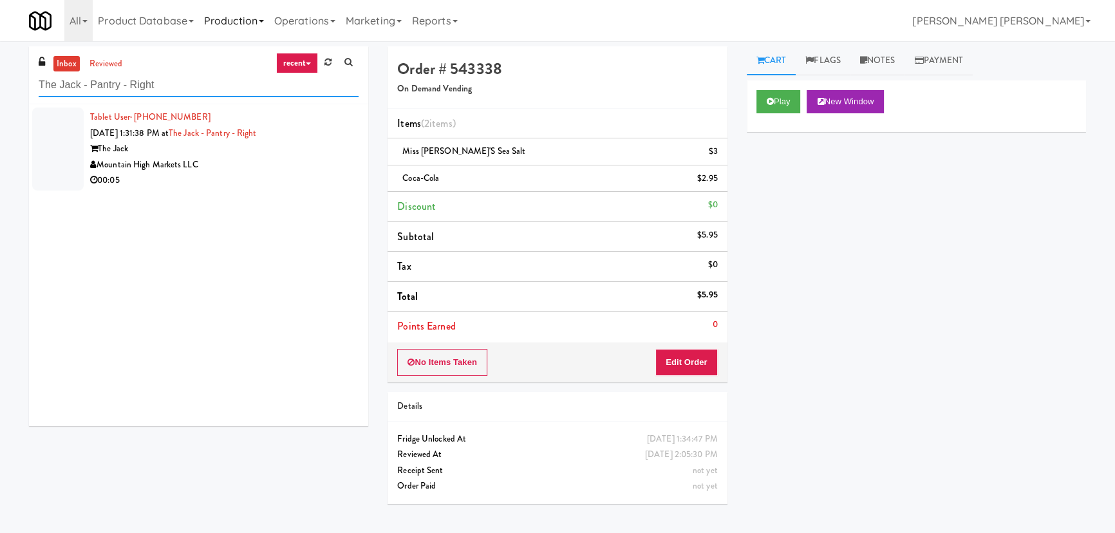
type input "The Jack - Pantry - Right"
click at [276, 166] on div "Mountain High Markets LLC" at bounding box center [224, 165] width 269 height 16
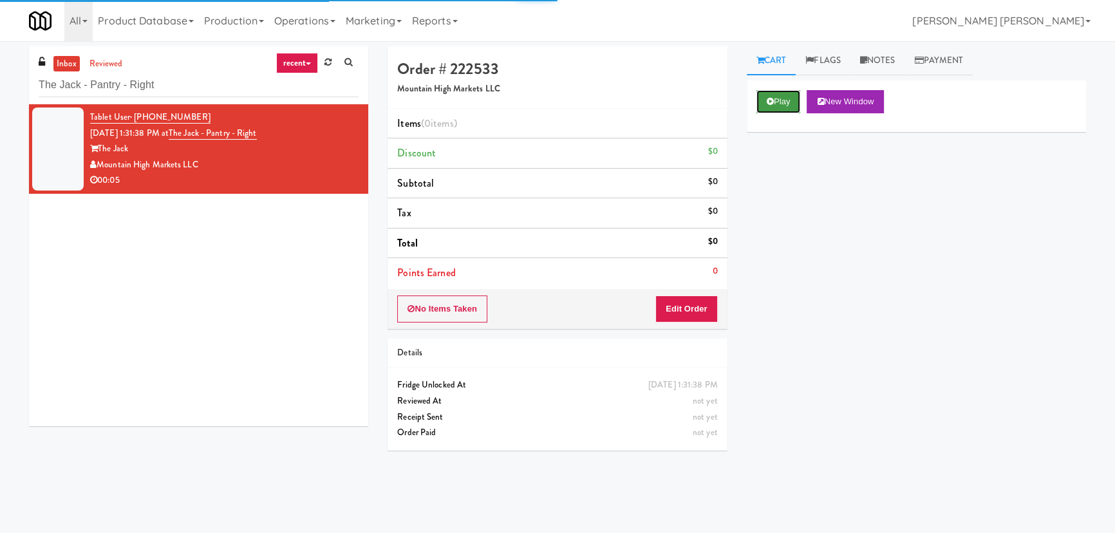
click at [773, 106] on button "Play" at bounding box center [779, 101] width 44 height 23
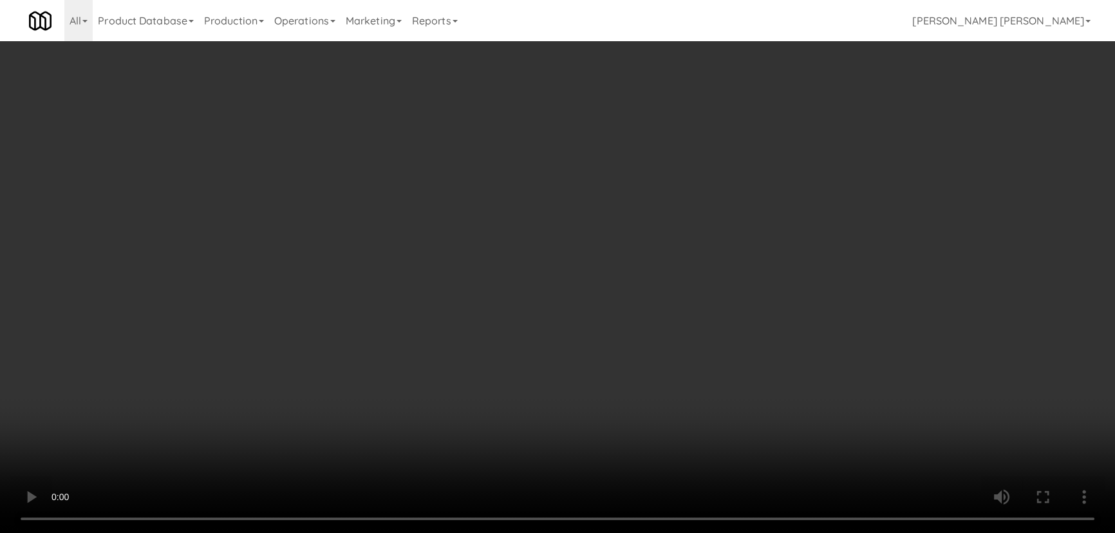
click at [641, 532] on video at bounding box center [557, 266] width 1115 height 533
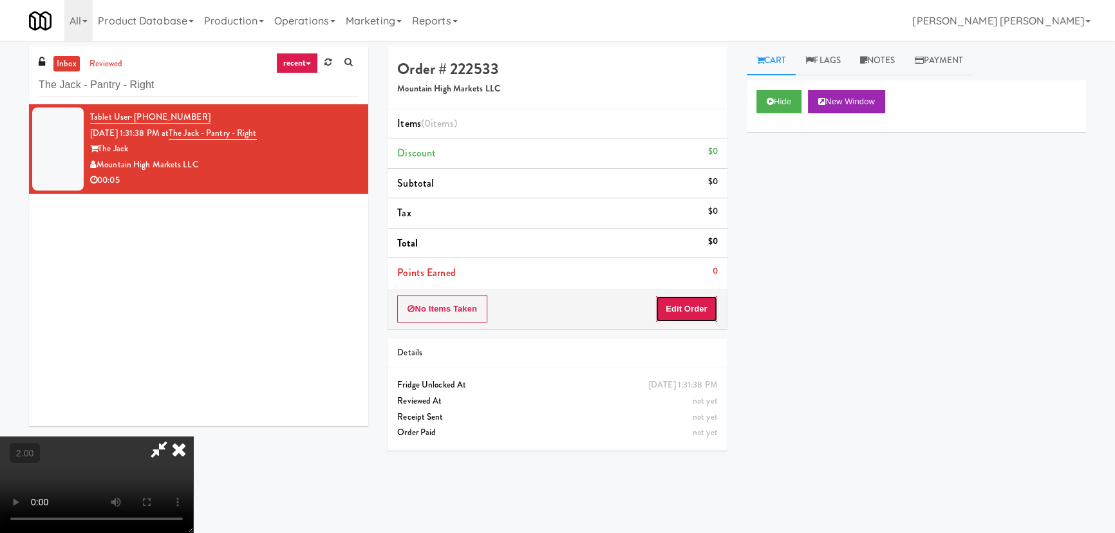
click at [686, 316] on button "Edit Order" at bounding box center [686, 309] width 62 height 27
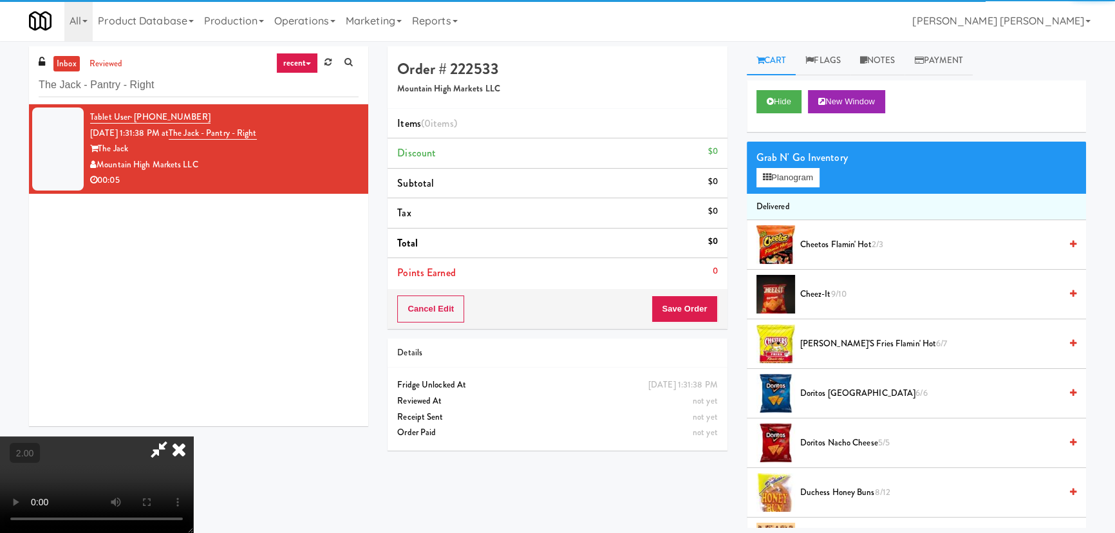
scroll to position [292, 0]
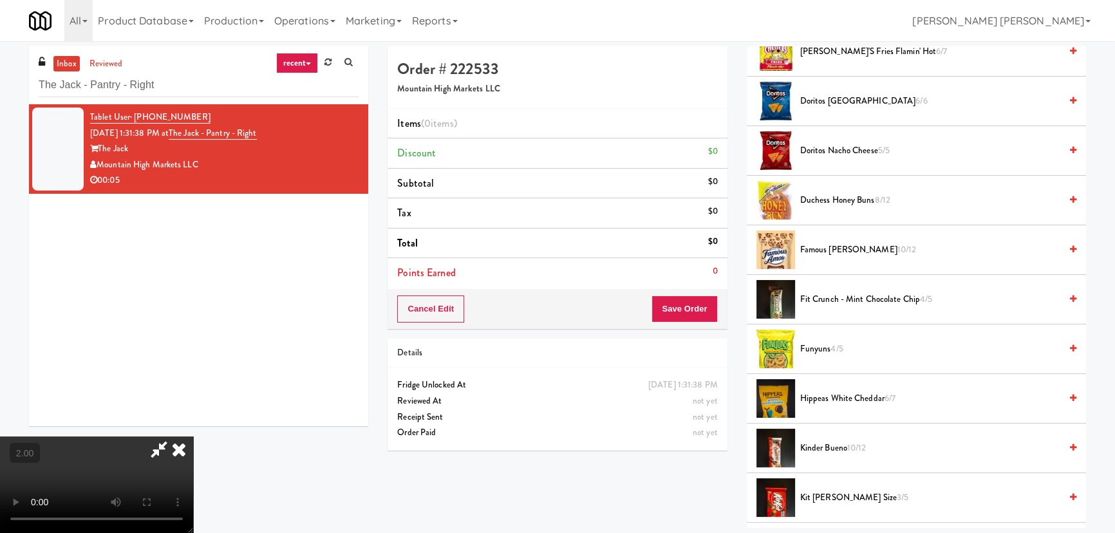
click at [824, 201] on span "Duchess Honey Buns 8/12" at bounding box center [930, 201] width 260 height 16
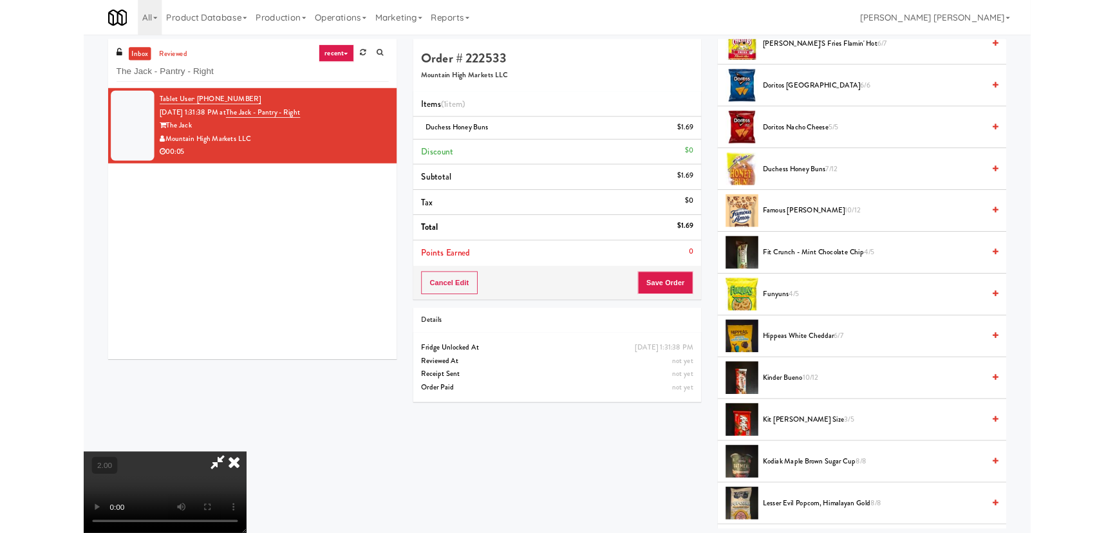
scroll to position [26, 0]
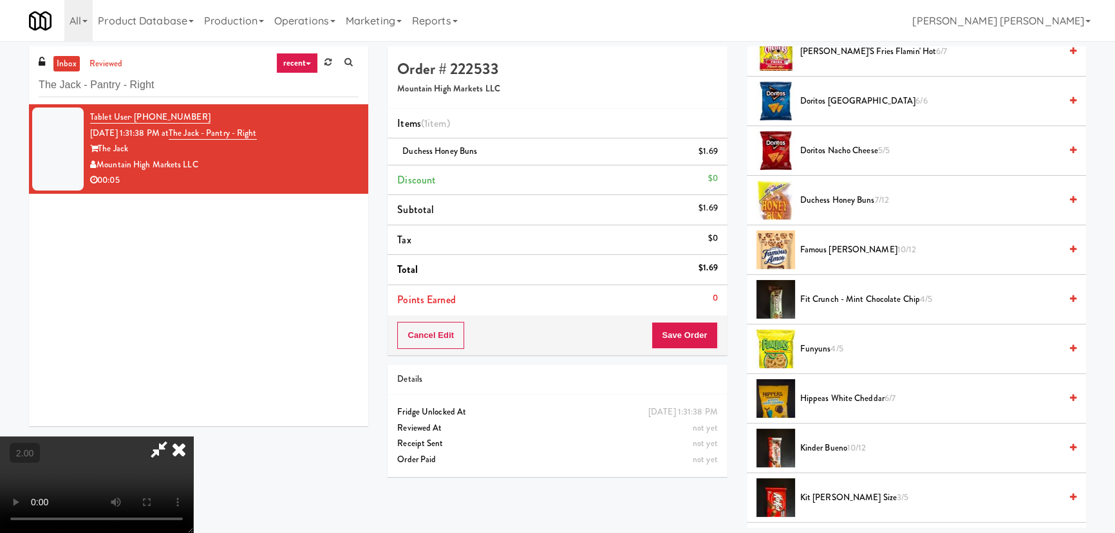
click at [818, 193] on span "Duchess Honey Buns 7/12" at bounding box center [930, 201] width 260 height 16
click at [193, 437] on icon at bounding box center [179, 450] width 28 height 26
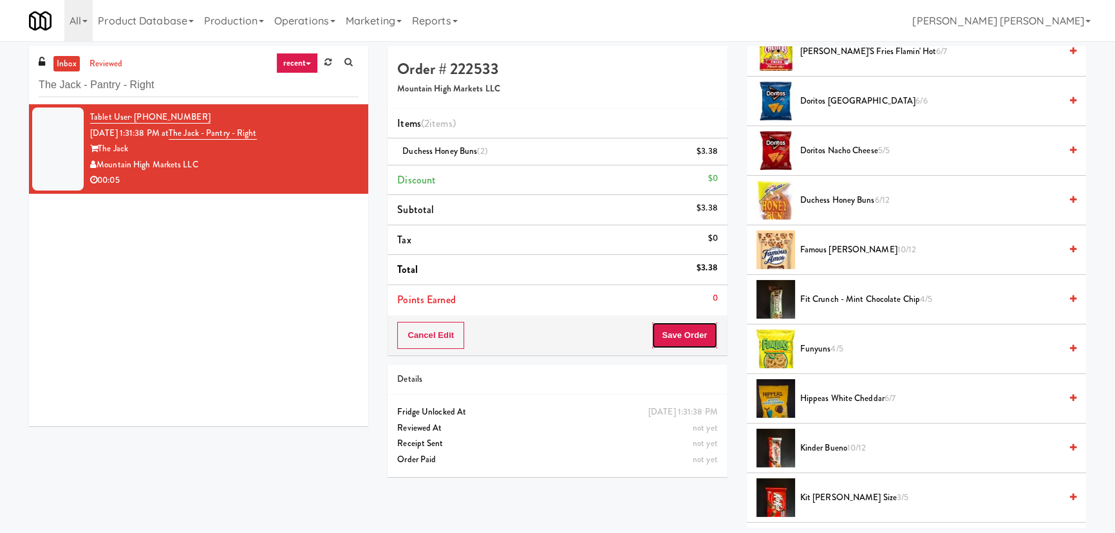
click at [687, 328] on button "Save Order" at bounding box center [685, 335] width 66 height 27
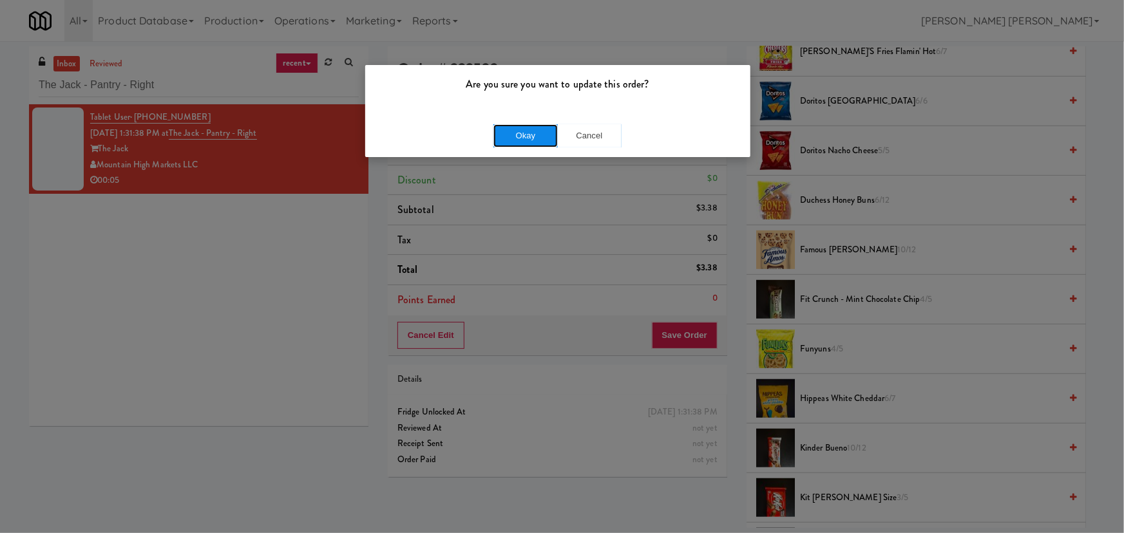
click at [527, 142] on button "Okay" at bounding box center [525, 135] width 64 height 23
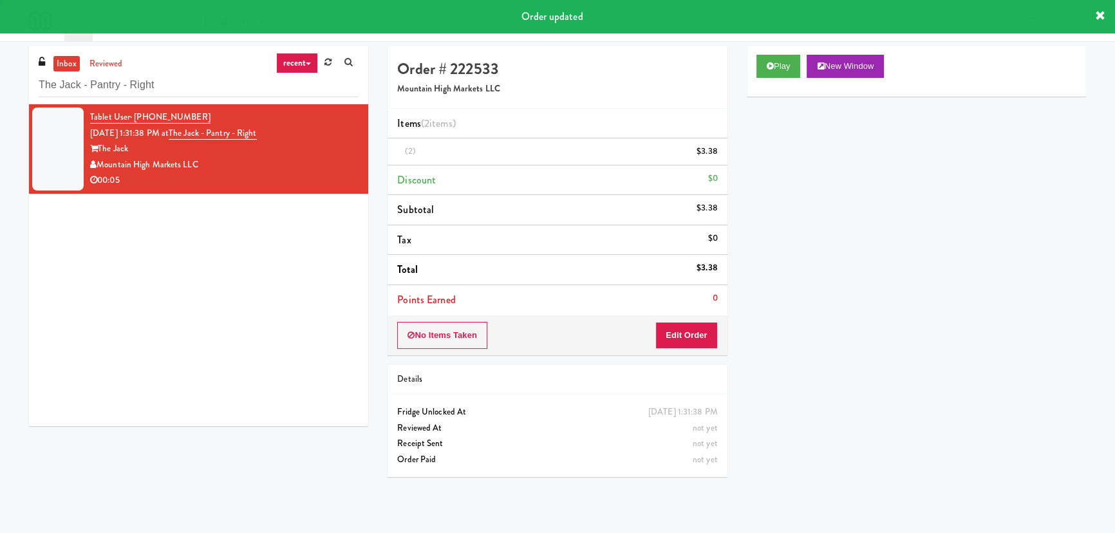
scroll to position [35, 0]
